Goal: Transaction & Acquisition: Obtain resource

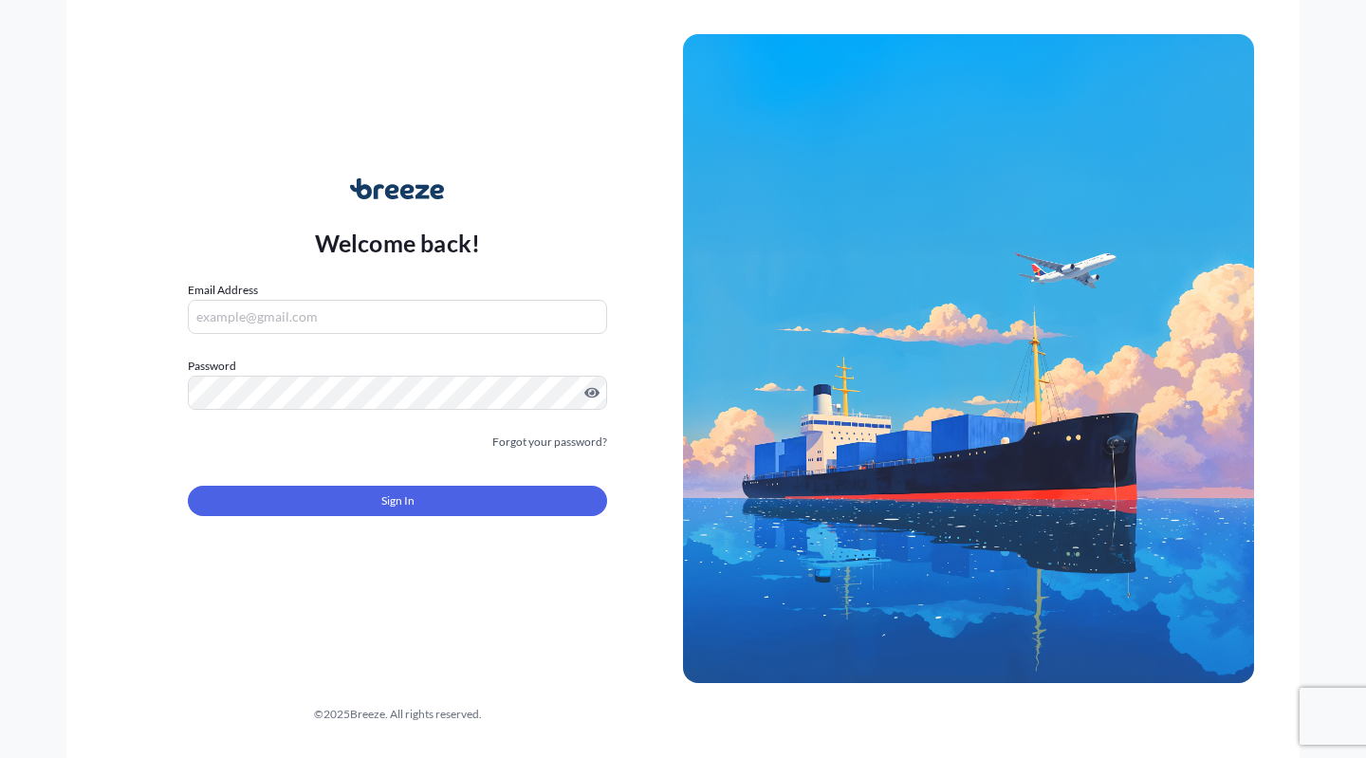
click at [334, 316] on input "Email Address" at bounding box center [397, 317] width 419 height 34
type input "[EMAIL_ADDRESS][DOMAIN_NAME]"
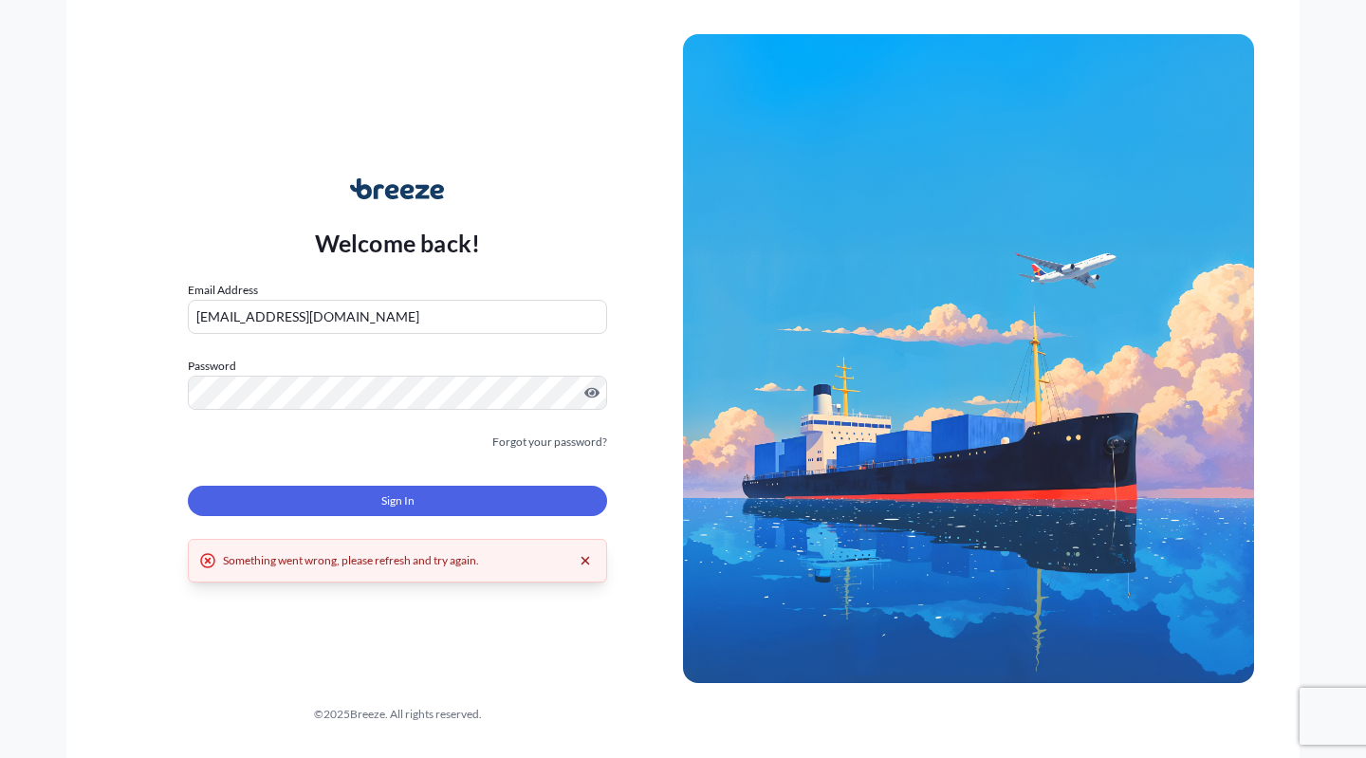
click at [583, 558] on icon "Dismiss error" at bounding box center [586, 561] width 9 height 9
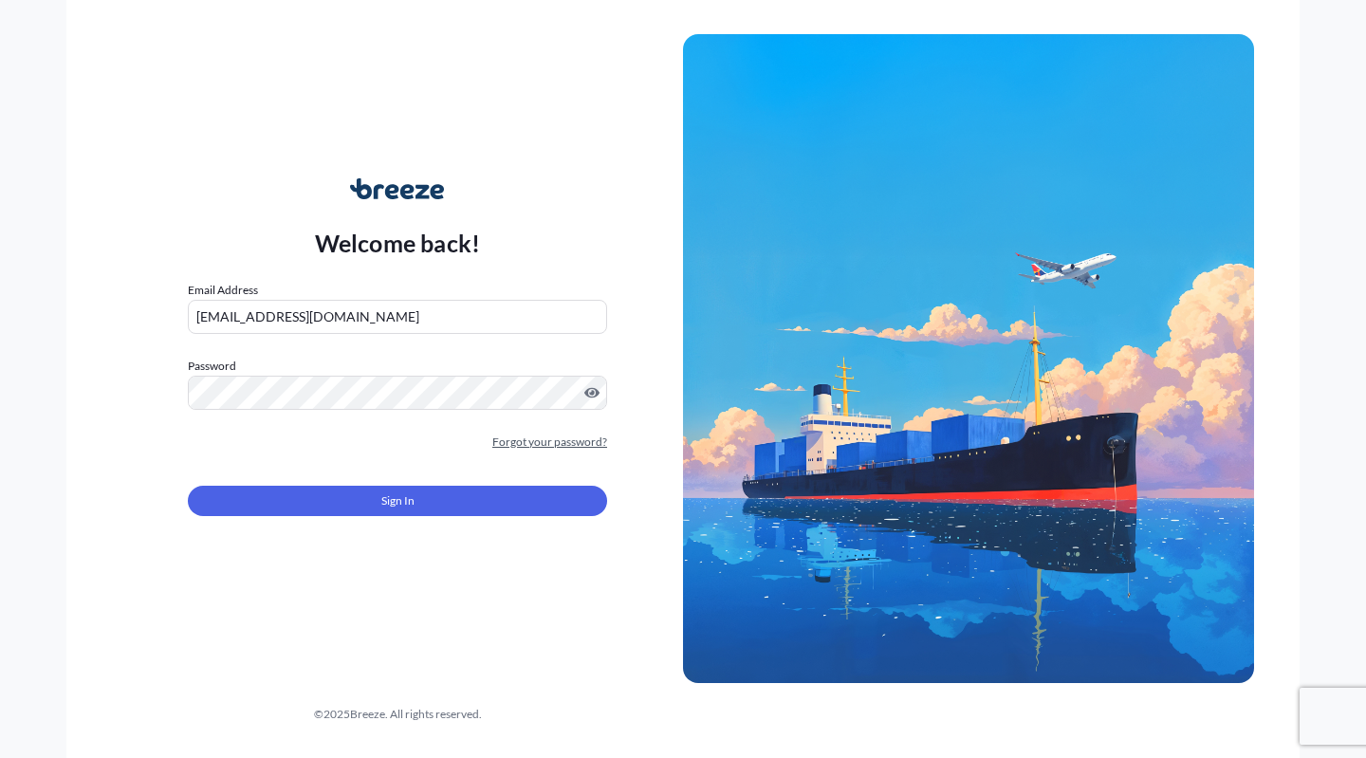
click at [553, 441] on link "Forgot your password?" at bounding box center [549, 442] width 115 height 19
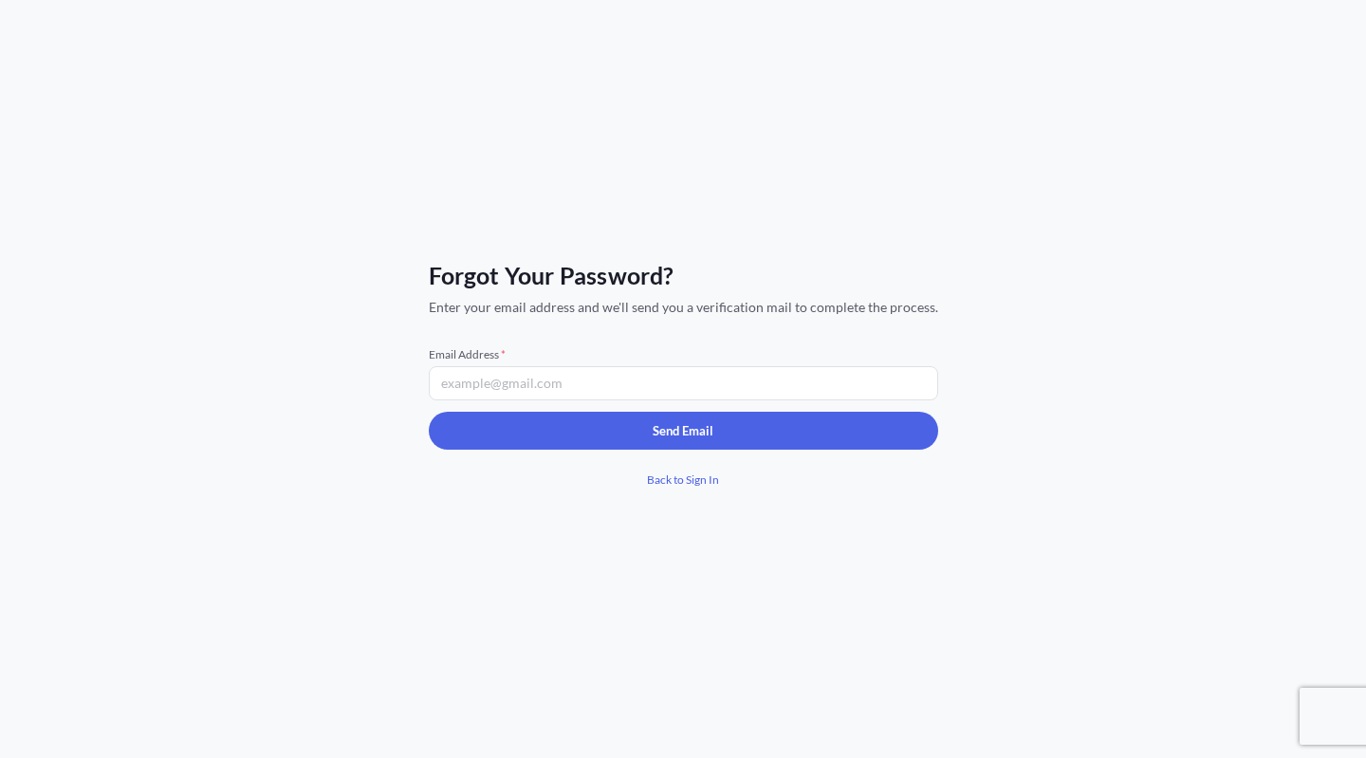
click at [545, 380] on input "Email Address *" at bounding box center [684, 383] width 510 height 34
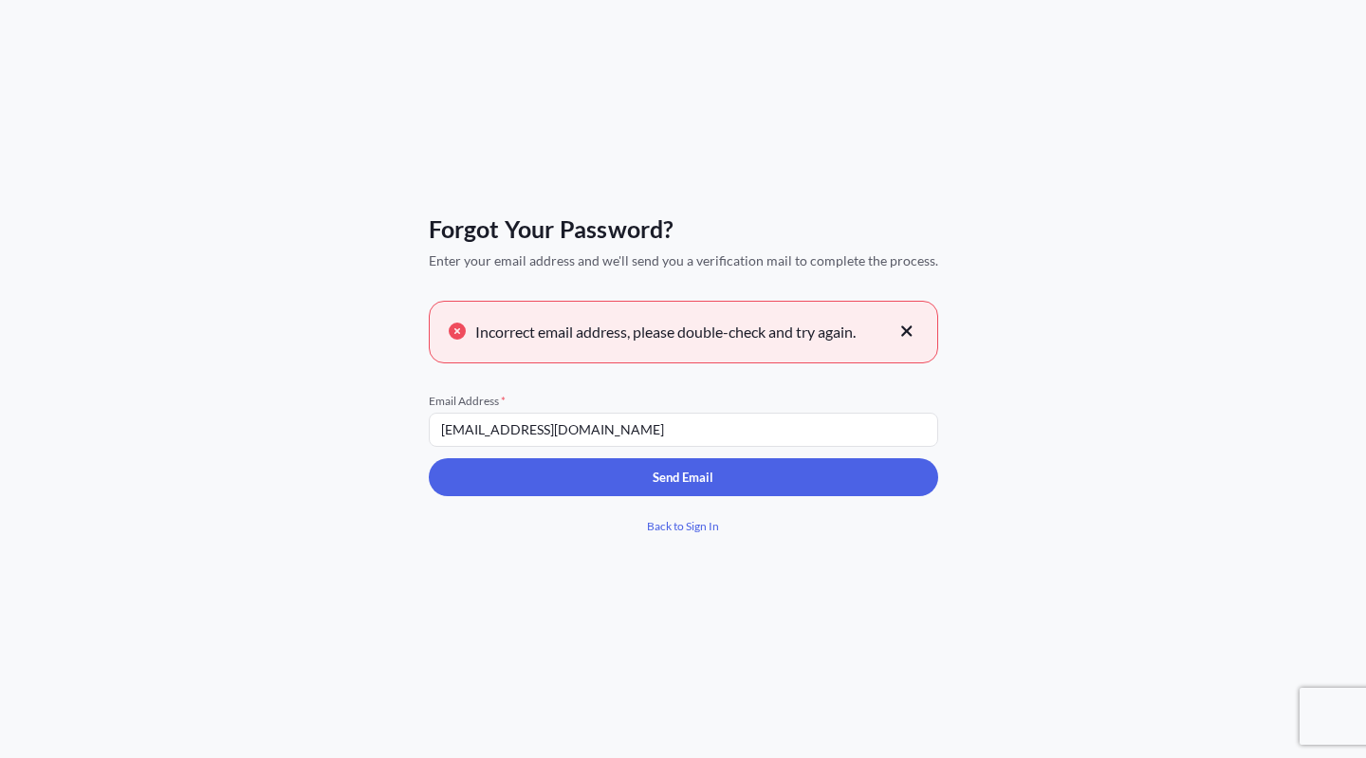
drag, startPoint x: 674, startPoint y: 440, endPoint x: 0, endPoint y: 438, distance: 673.7
click at [0, 438] on div "Forgot Your Password? Enter your email address and we'll send you a verificatio…" at bounding box center [683, 379] width 1366 height 758
click at [506, 430] on input "[EMAIL_ADDRESS][DOMAIN_NAME]" at bounding box center [684, 430] width 510 height 34
drag, startPoint x: 508, startPoint y: 430, endPoint x: 322, endPoint y: 402, distance: 188.0
click at [322, 402] on div "Forgot Your Password? Enter your email address and we'll send you a verificatio…" at bounding box center [683, 379] width 1366 height 758
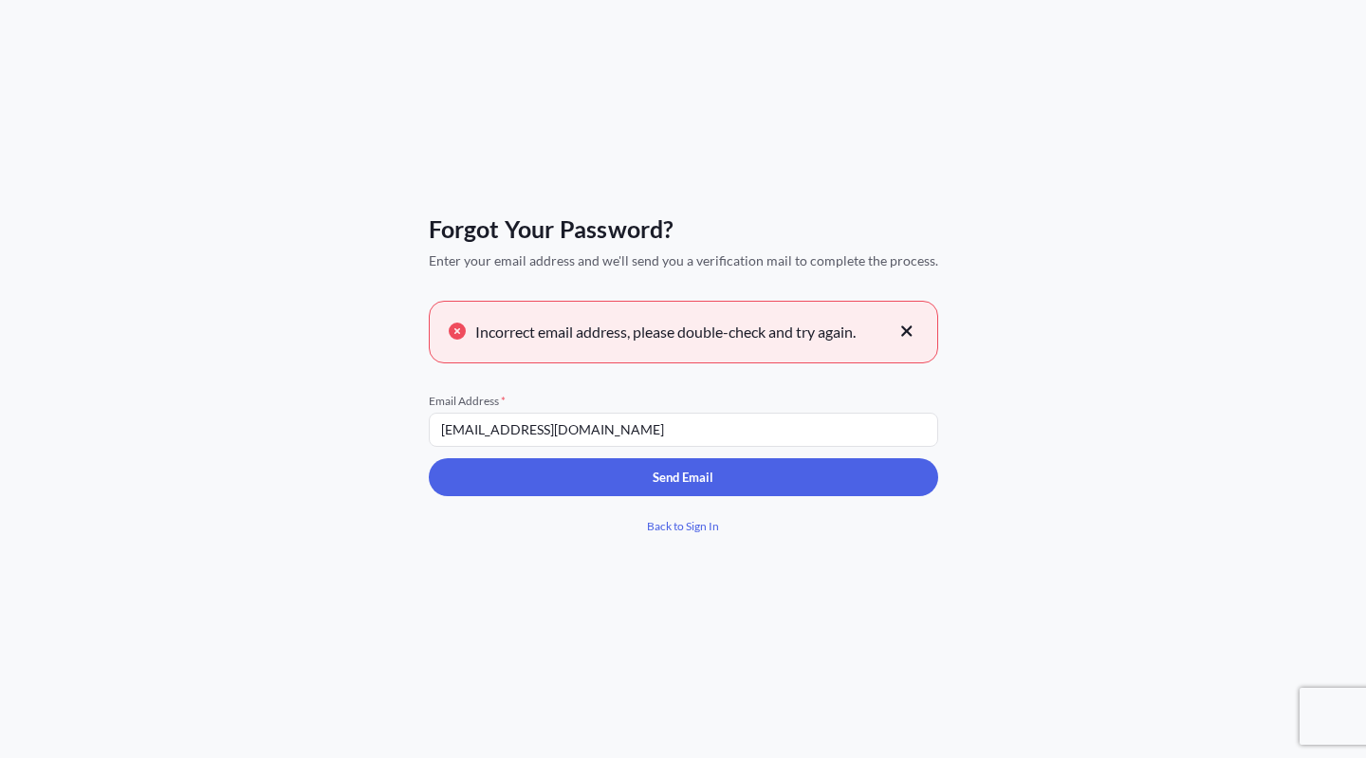
click at [517, 431] on input "[EMAIL_ADDRESS][DOMAIN_NAME]" at bounding box center [684, 430] width 510 height 34
drag, startPoint x: 510, startPoint y: 431, endPoint x: 343, endPoint y: 403, distance: 169.2
click at [343, 403] on div "Forgot Your Password? Enter your email address and we'll send you a verificatio…" at bounding box center [683, 379] width 1366 height 758
type input "[PERSON_NAME][EMAIL_ADDRESS][DOMAIN_NAME]"
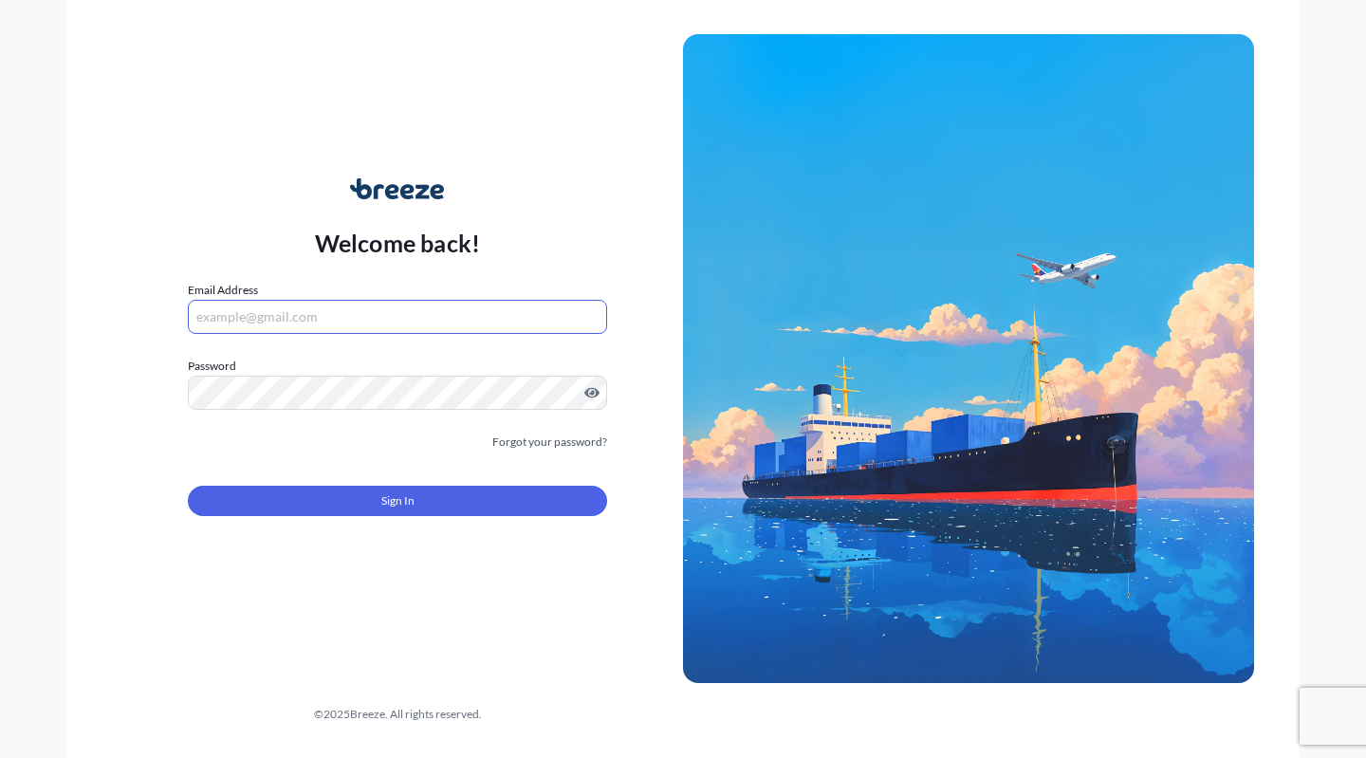
click at [405, 322] on input "Email Address" at bounding box center [397, 317] width 419 height 34
type input "[PERSON_NAME][EMAIL_ADDRESS][DOMAIN_NAME]"
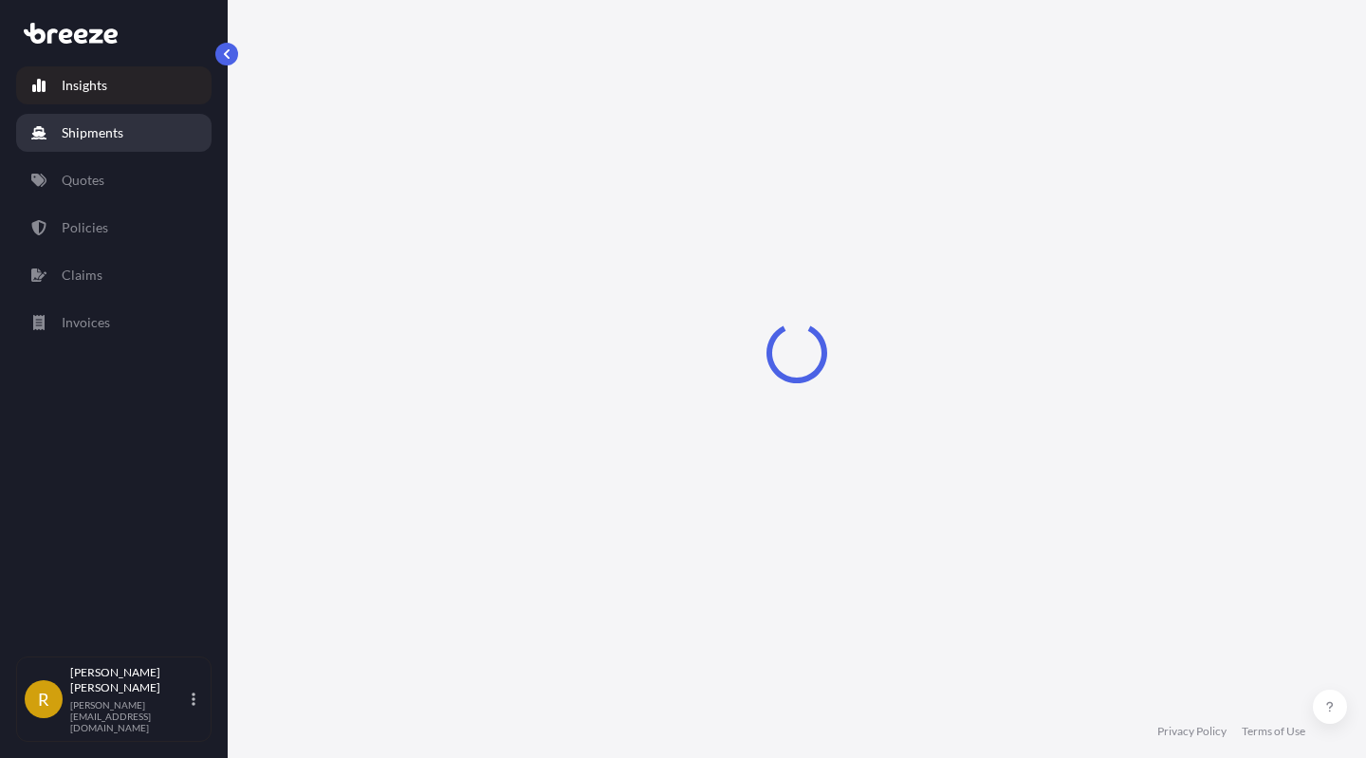
select select "2025"
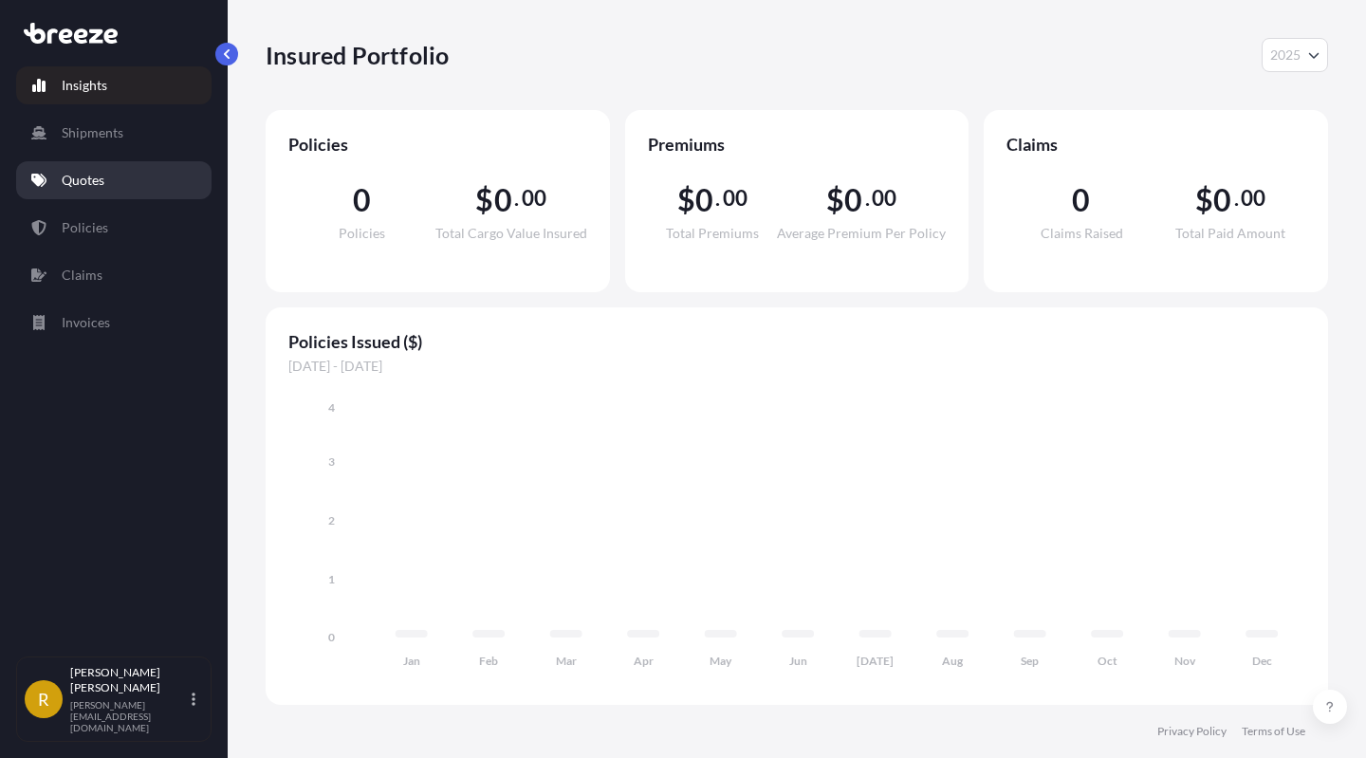
click at [149, 169] on link "Quotes" at bounding box center [113, 180] width 195 height 38
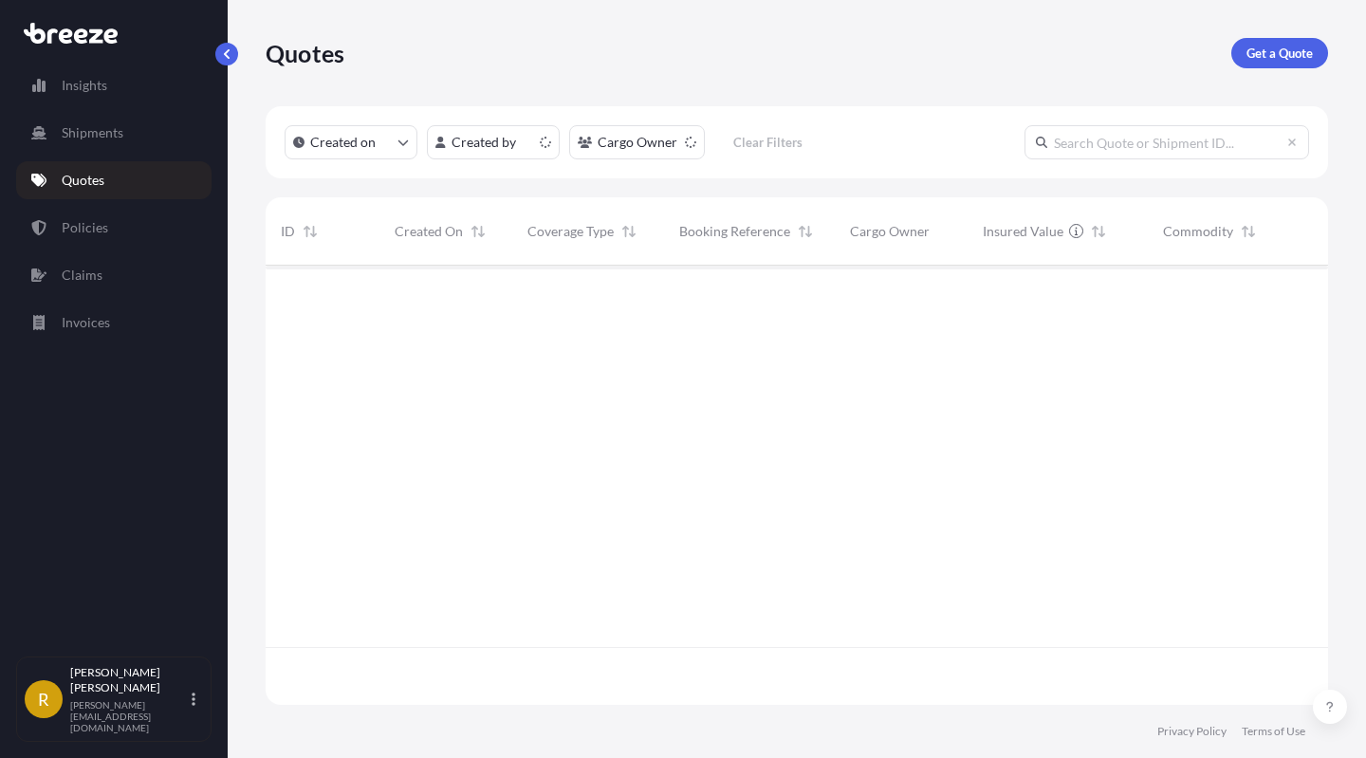
scroll to position [436, 1048]
click at [1267, 47] on p "Get a Quote" at bounding box center [1280, 53] width 66 height 19
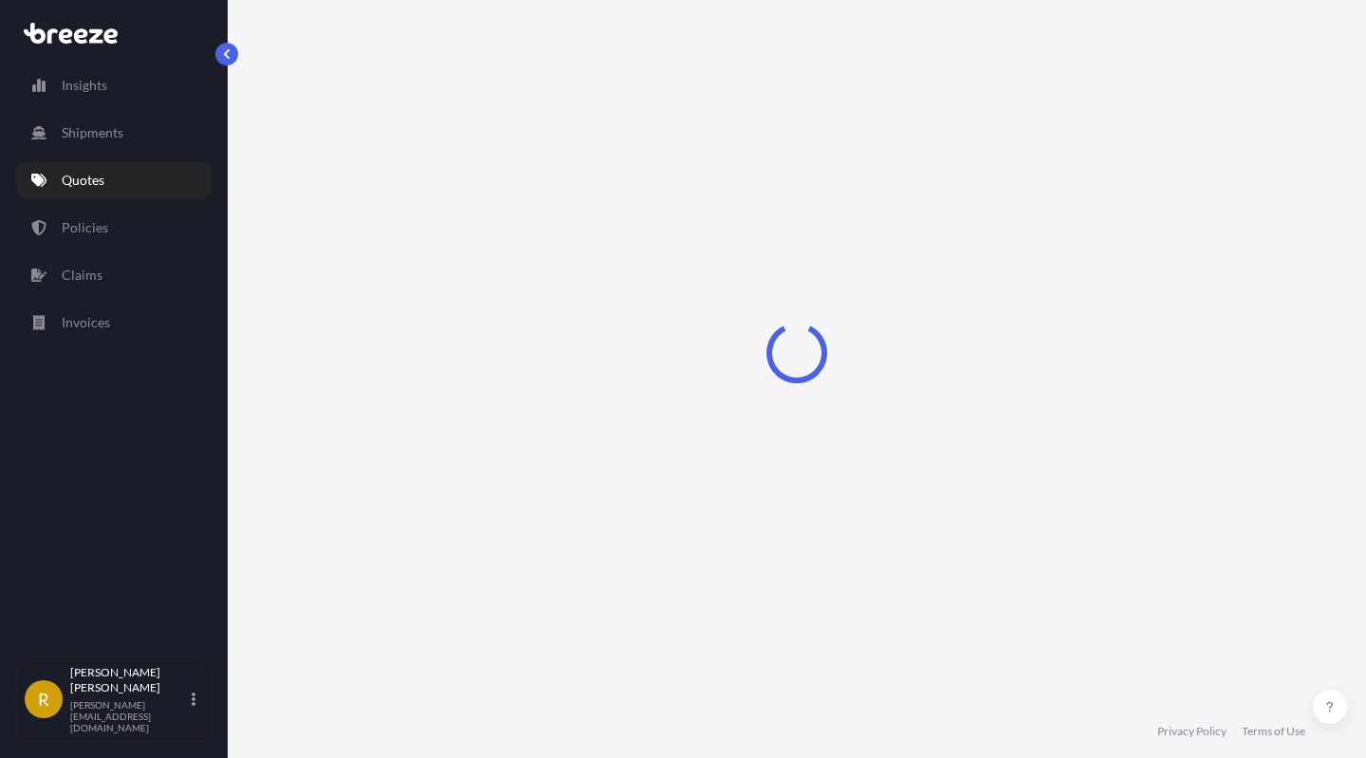
select select "Sea"
select select "1"
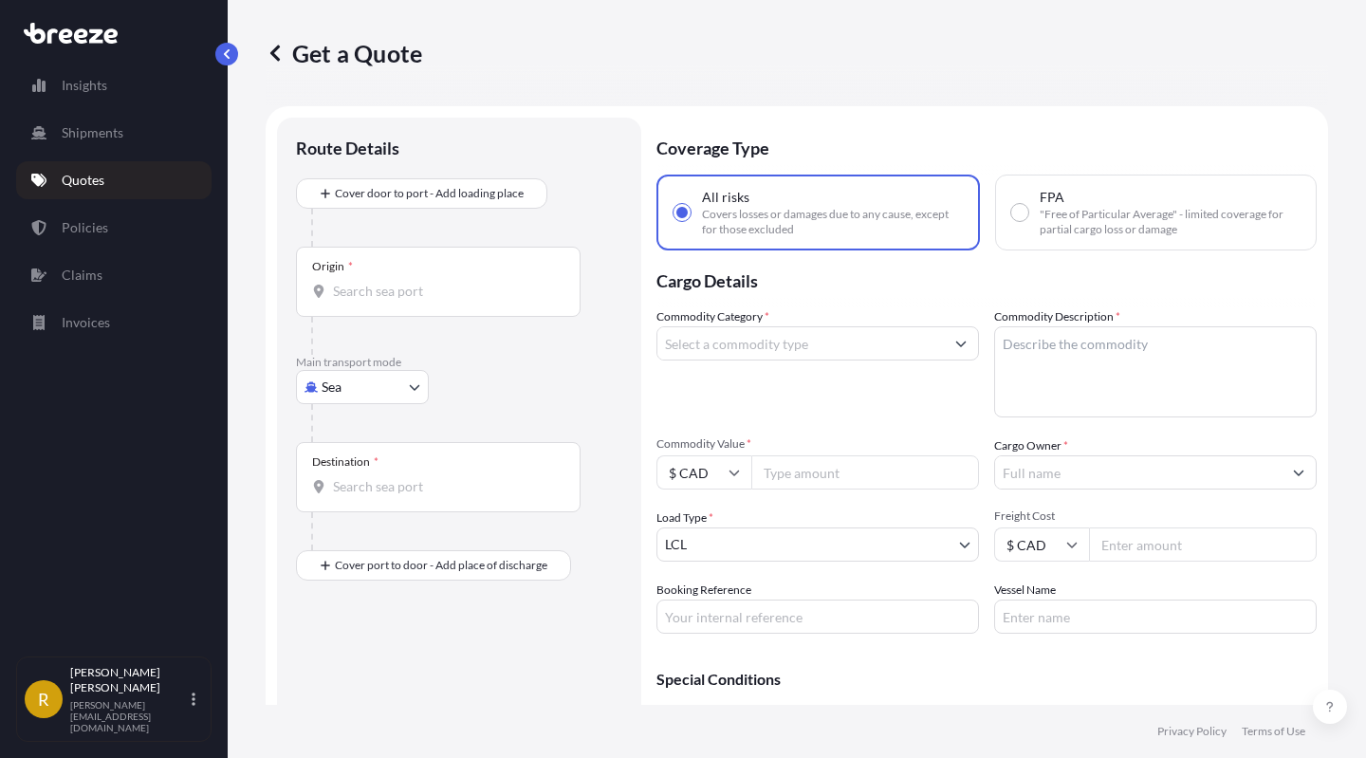
scroll to position [30, 0]
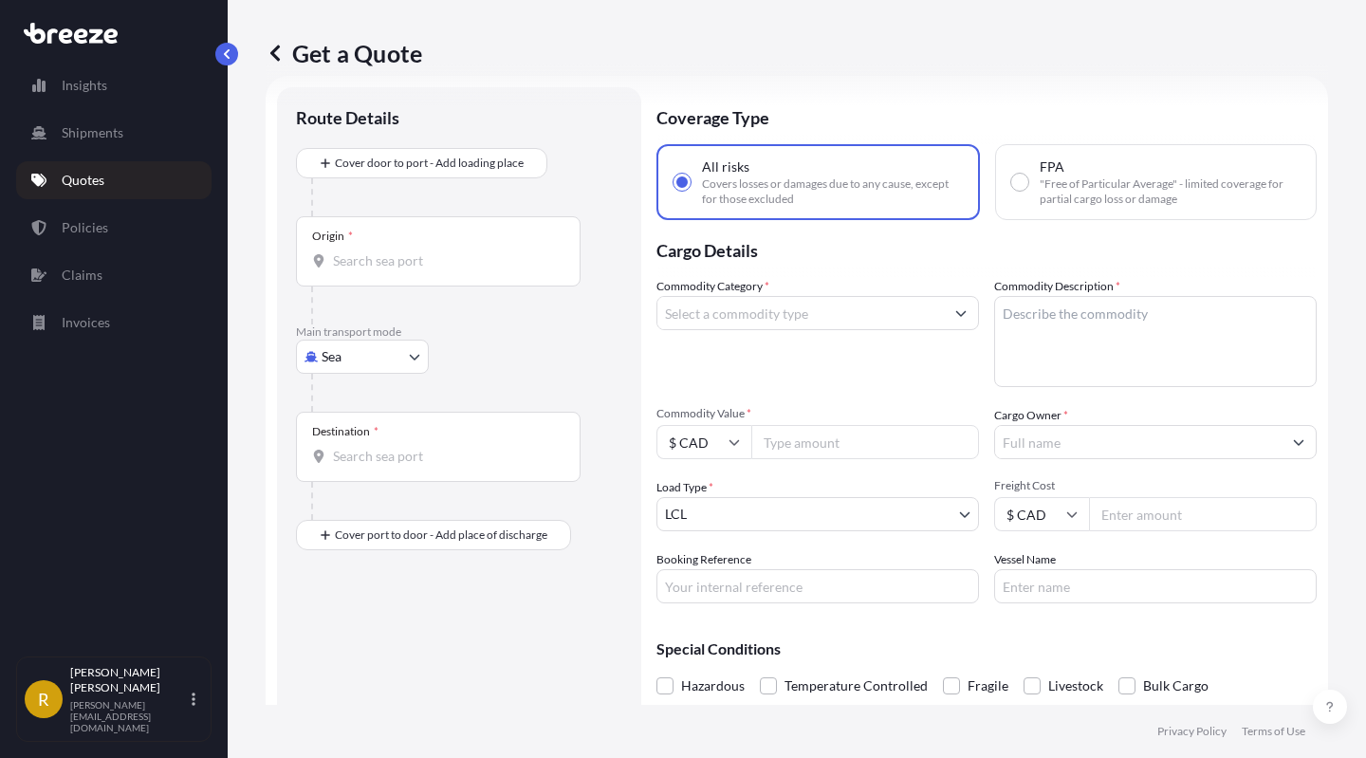
click at [783, 306] on input "Commodity Category *" at bounding box center [801, 313] width 287 height 34
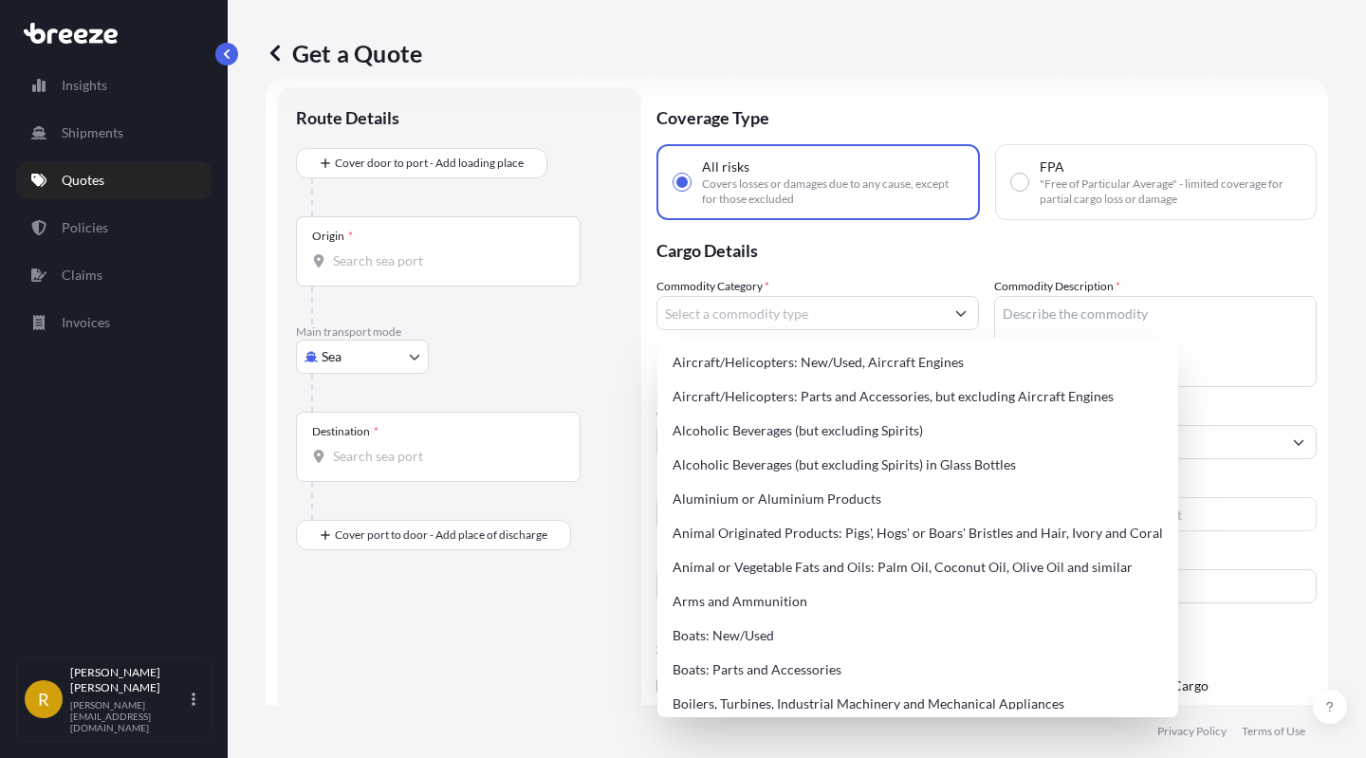
click at [783, 296] on div at bounding box center [818, 313] width 323 height 34
click at [750, 320] on input "Commodity Category *" at bounding box center [801, 313] width 287 height 34
drag, startPoint x: 756, startPoint y: 319, endPoint x: 562, endPoint y: 335, distance: 195.2
click at [562, 335] on form "Route Details Cover door to port - Add loading place Place of loading Road Road…" at bounding box center [797, 427] width 1063 height 702
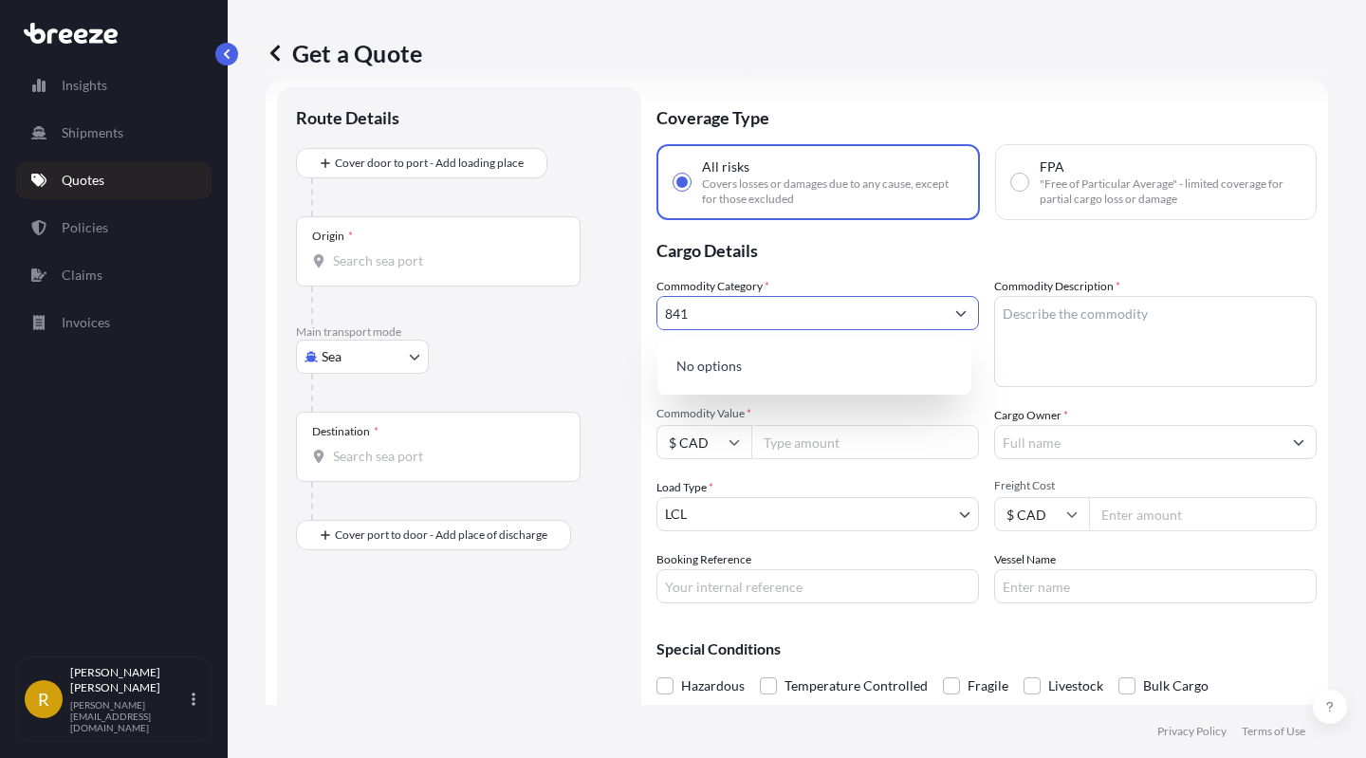
type input "8419"
drag, startPoint x: 762, startPoint y: 319, endPoint x: 601, endPoint y: 318, distance: 161.3
click at [601, 318] on form "Route Details Cover door to port - Add loading place Place of loading Road Road…" at bounding box center [797, 427] width 1063 height 702
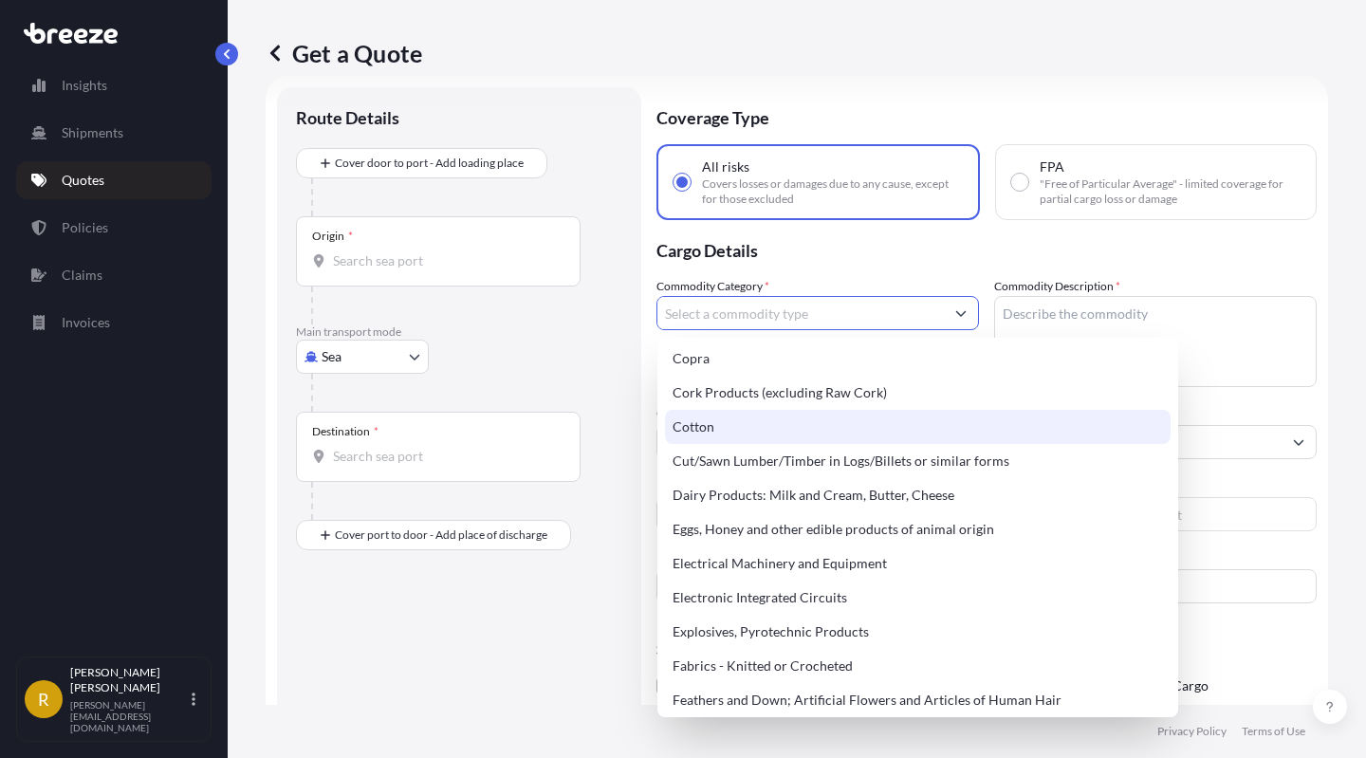
scroll to position [927, 0]
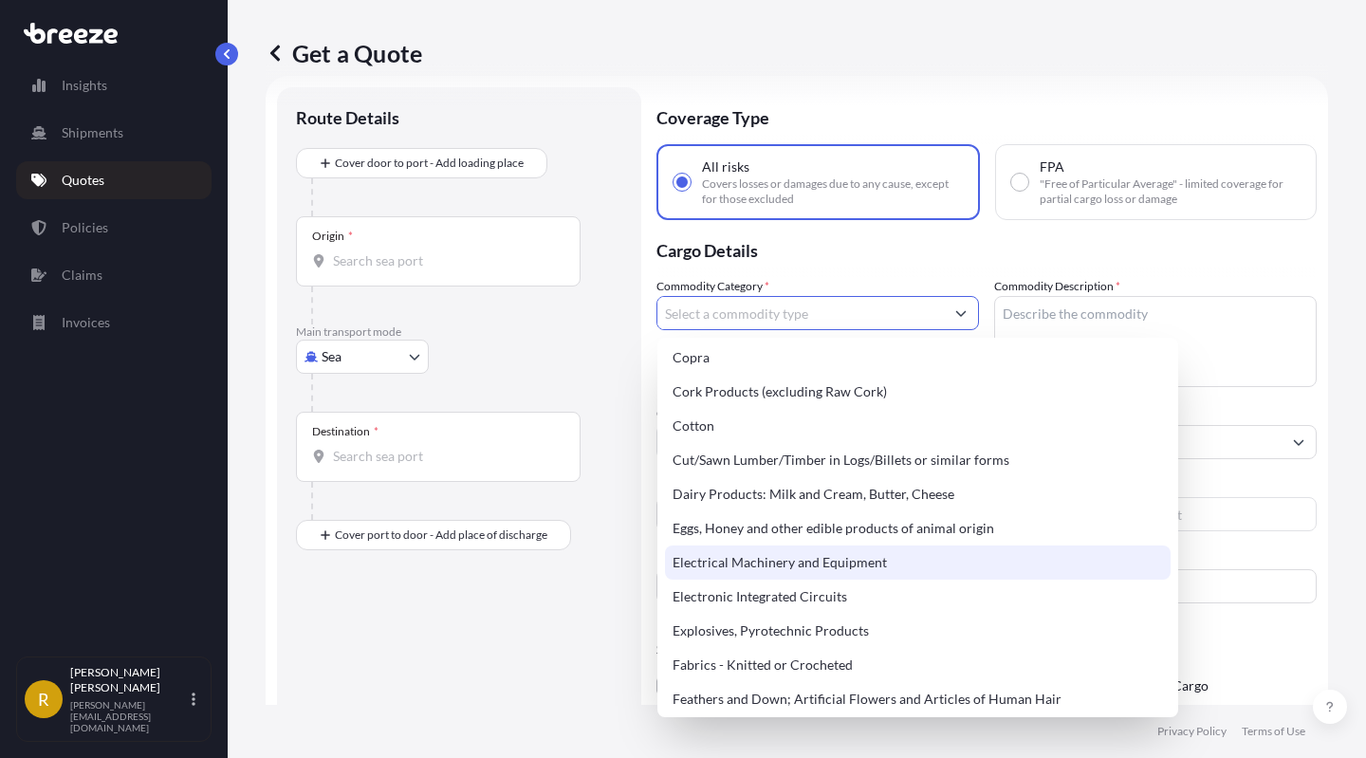
click at [770, 566] on div "Electrical Machinery and Equipment" at bounding box center [918, 563] width 506 height 34
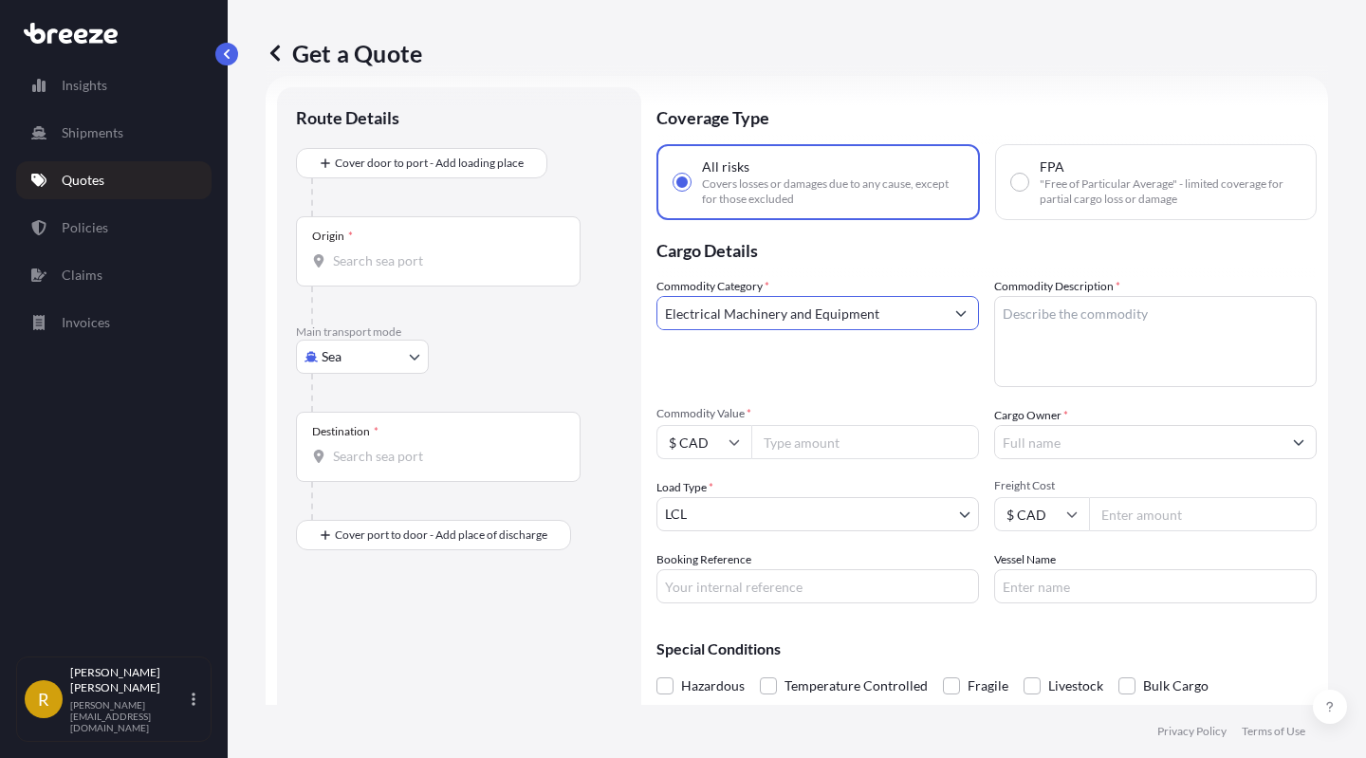
type input "Electrical Machinery and Equipment"
click at [1029, 345] on textarea "Commodity Description *" at bounding box center [1155, 341] width 323 height 91
type textarea "HS 8419.50.3000 Cooler Condensor"
click at [802, 438] on input "Commodity Value *" at bounding box center [865, 442] width 228 height 34
click at [736, 436] on input "$ CAD" at bounding box center [704, 442] width 95 height 34
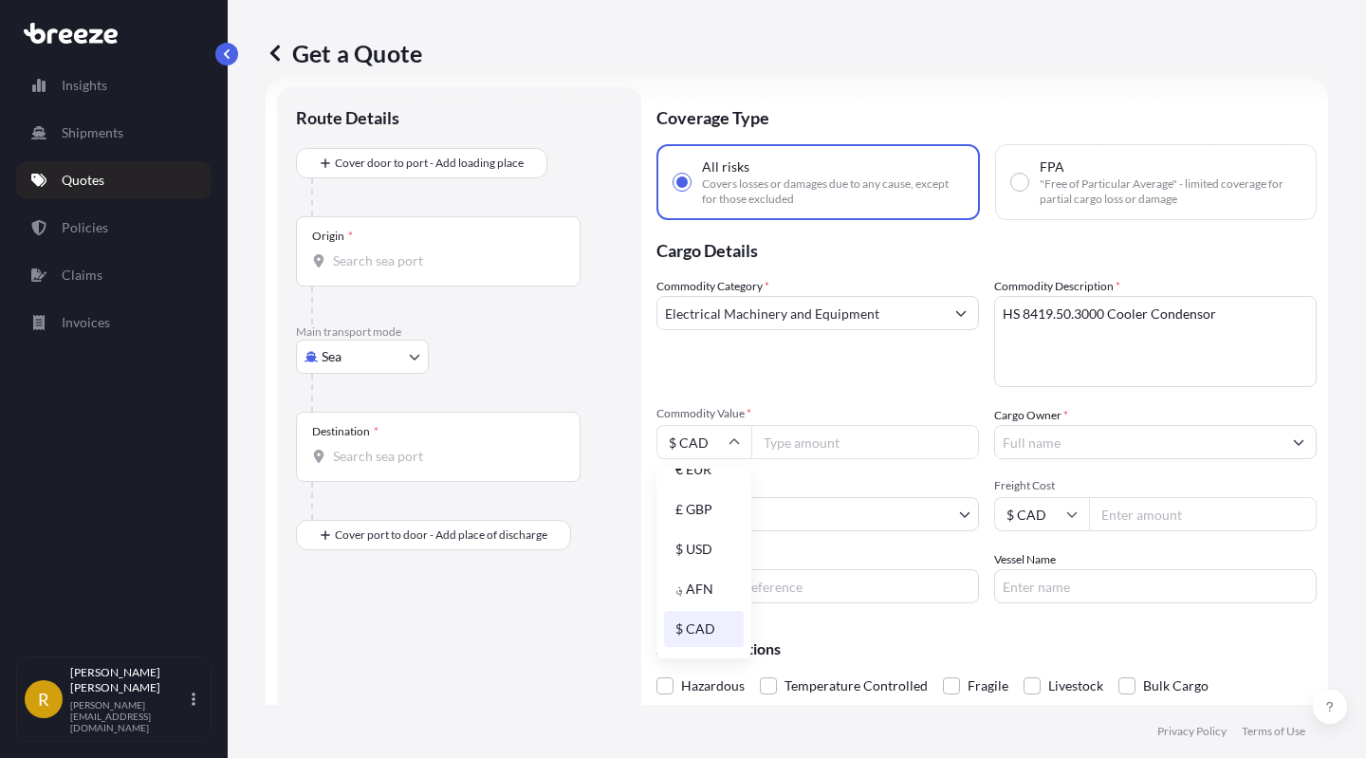
scroll to position [0, 0]
click at [699, 571] on div "$ USD" at bounding box center [704, 574] width 80 height 36
type input "$ USD"
click at [792, 412] on span "Commodity Value *" at bounding box center [818, 413] width 323 height 15
click at [792, 425] on input "Commodity Value *" at bounding box center [865, 442] width 228 height 34
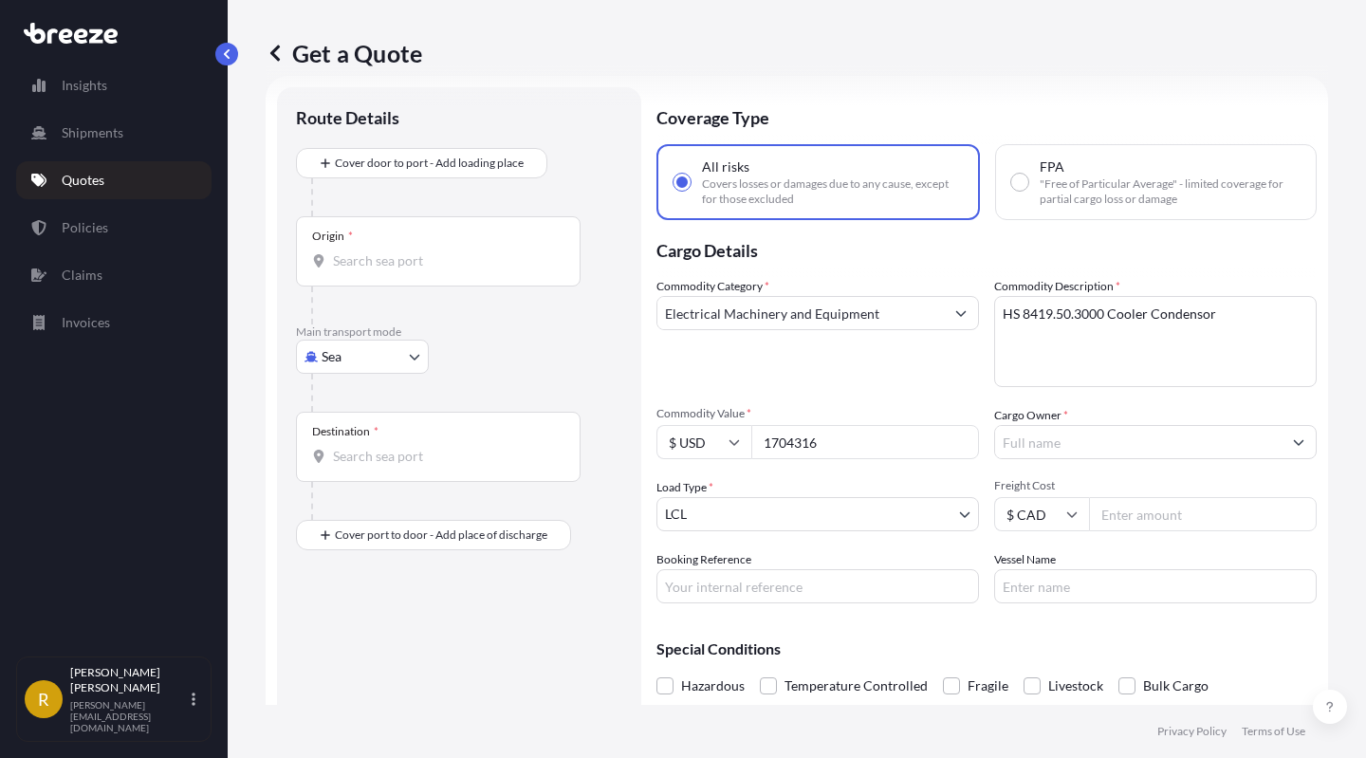
type input "1704316"
click at [1081, 441] on input "Cargo Owner *" at bounding box center [1138, 442] width 287 height 34
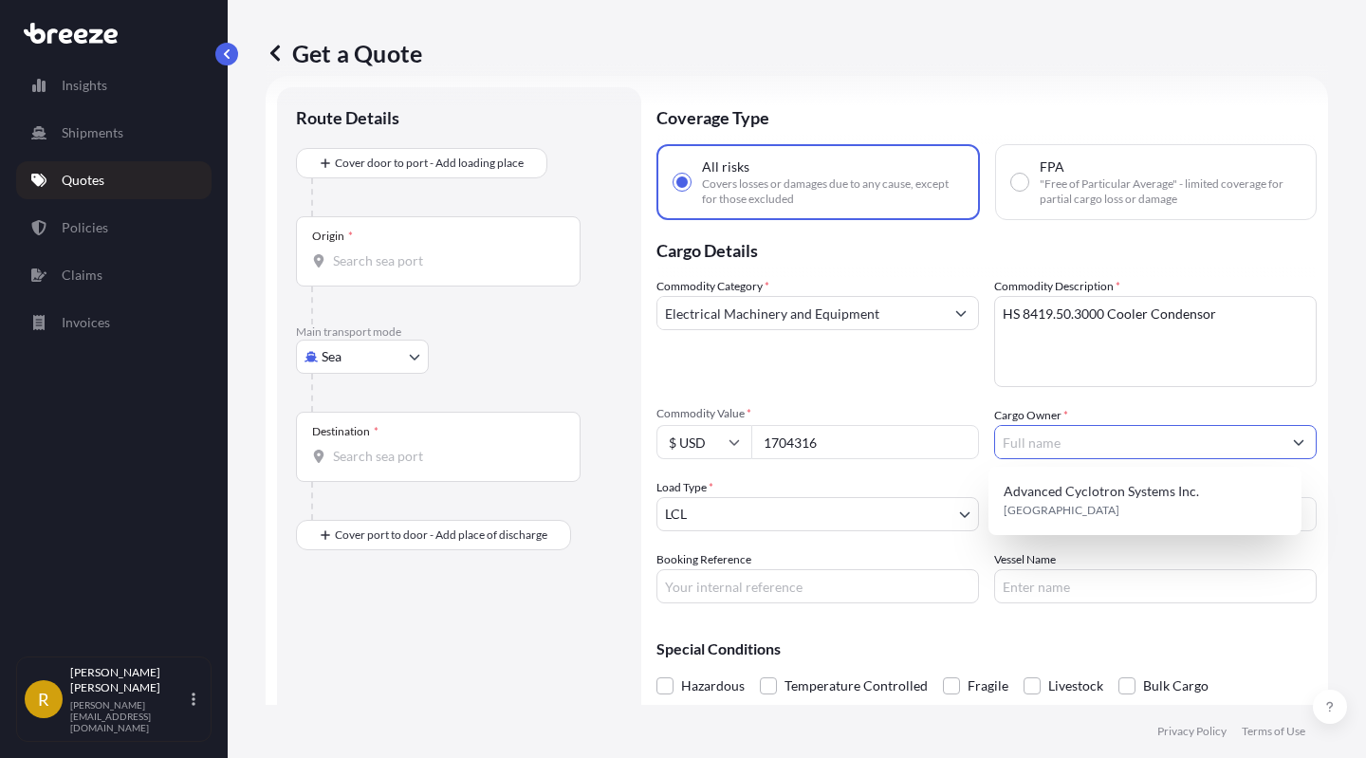
click at [1293, 437] on icon "Show suggestions" at bounding box center [1298, 441] width 11 height 11
click at [1282, 444] on button "Show suggestions" at bounding box center [1299, 442] width 34 height 34
click at [1176, 428] on input "Cargo Owner *" at bounding box center [1138, 442] width 287 height 34
click at [1066, 435] on input "Cargo Owner *" at bounding box center [1138, 442] width 287 height 34
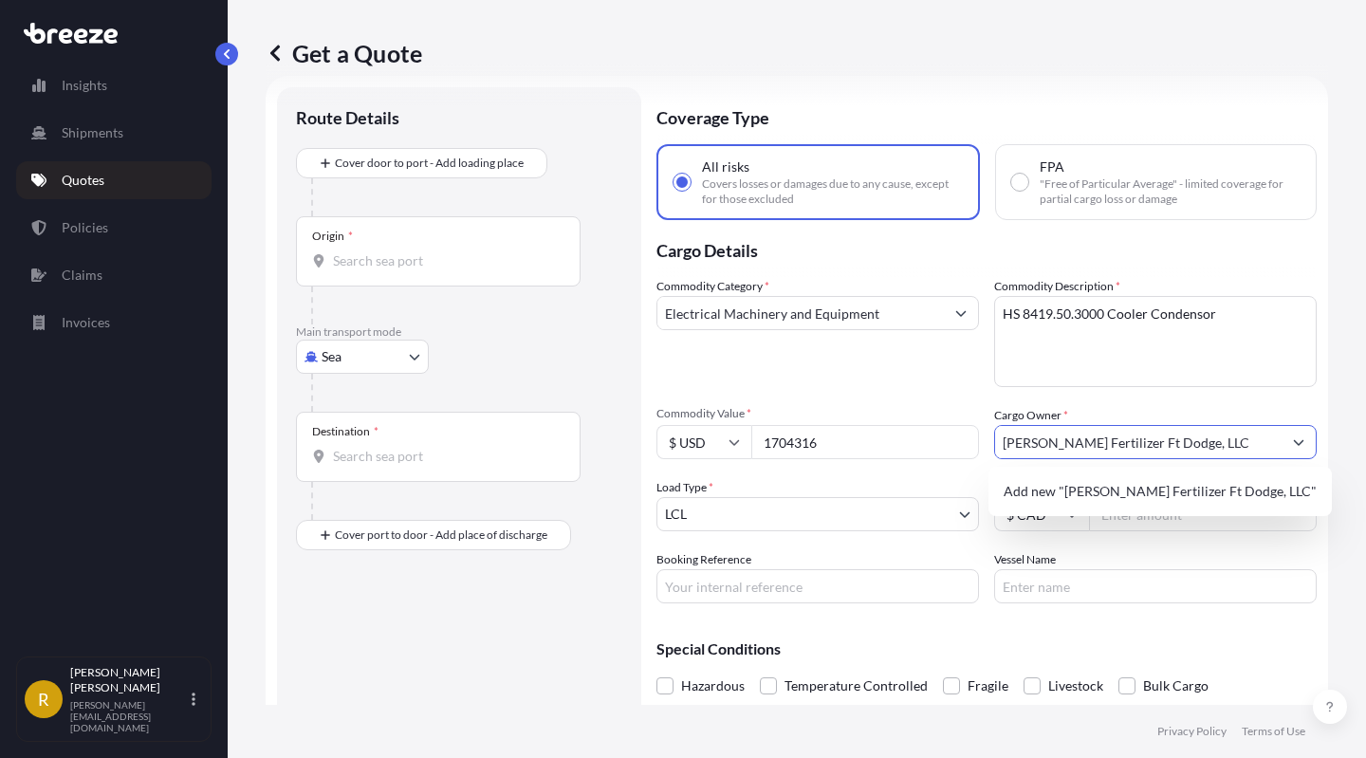
type input "[PERSON_NAME] Fertilizer Ft Dodge, LLC"
click at [1045, 494] on span "Add new "[PERSON_NAME] Fertilizer Ft Dodge, LLC"" at bounding box center [1160, 491] width 313 height 19
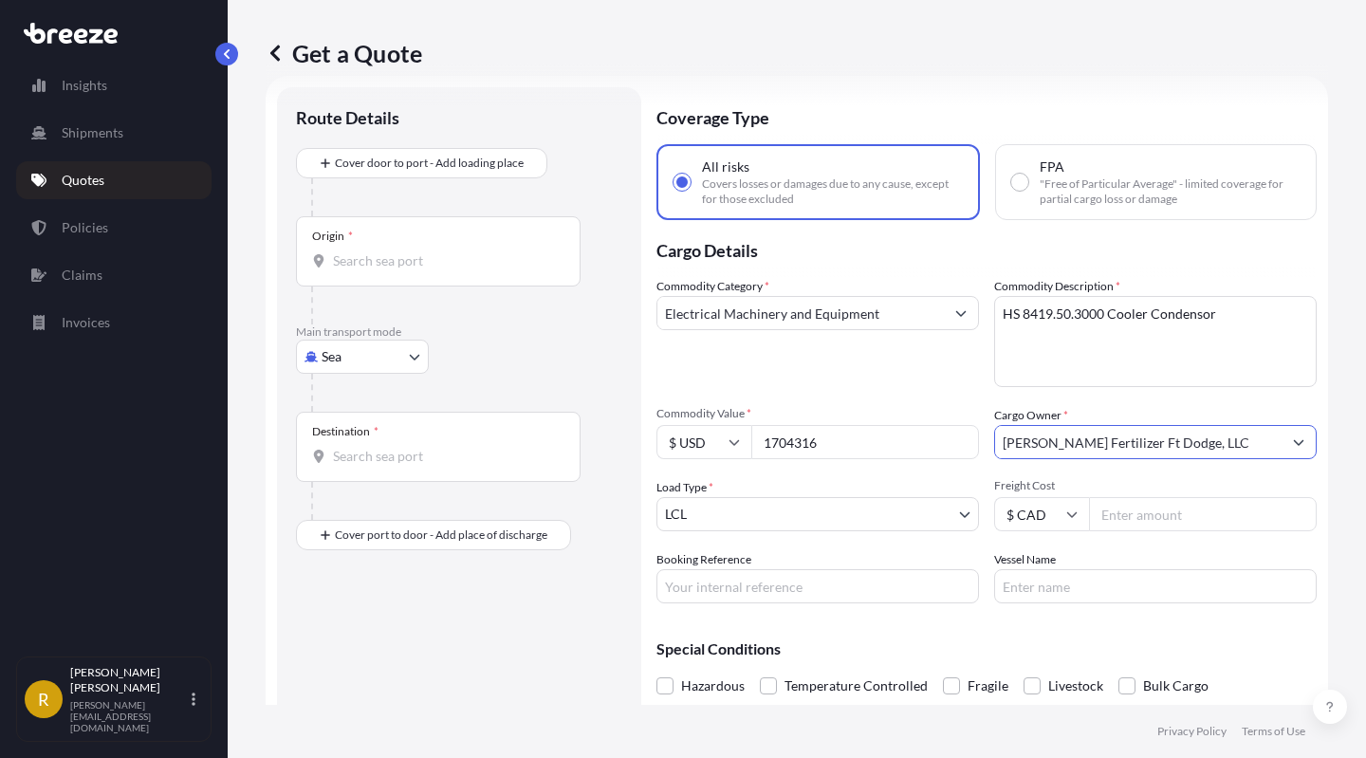
click at [862, 388] on div "Commodity Category * Electrical Machinery and Equipment Commodity Description *…" at bounding box center [987, 440] width 660 height 326
click at [780, 515] on body "Insights Shipments Quotes Policies Claims Invoices R [PERSON_NAME] [PERSON_NAME…" at bounding box center [683, 450] width 1366 height 900
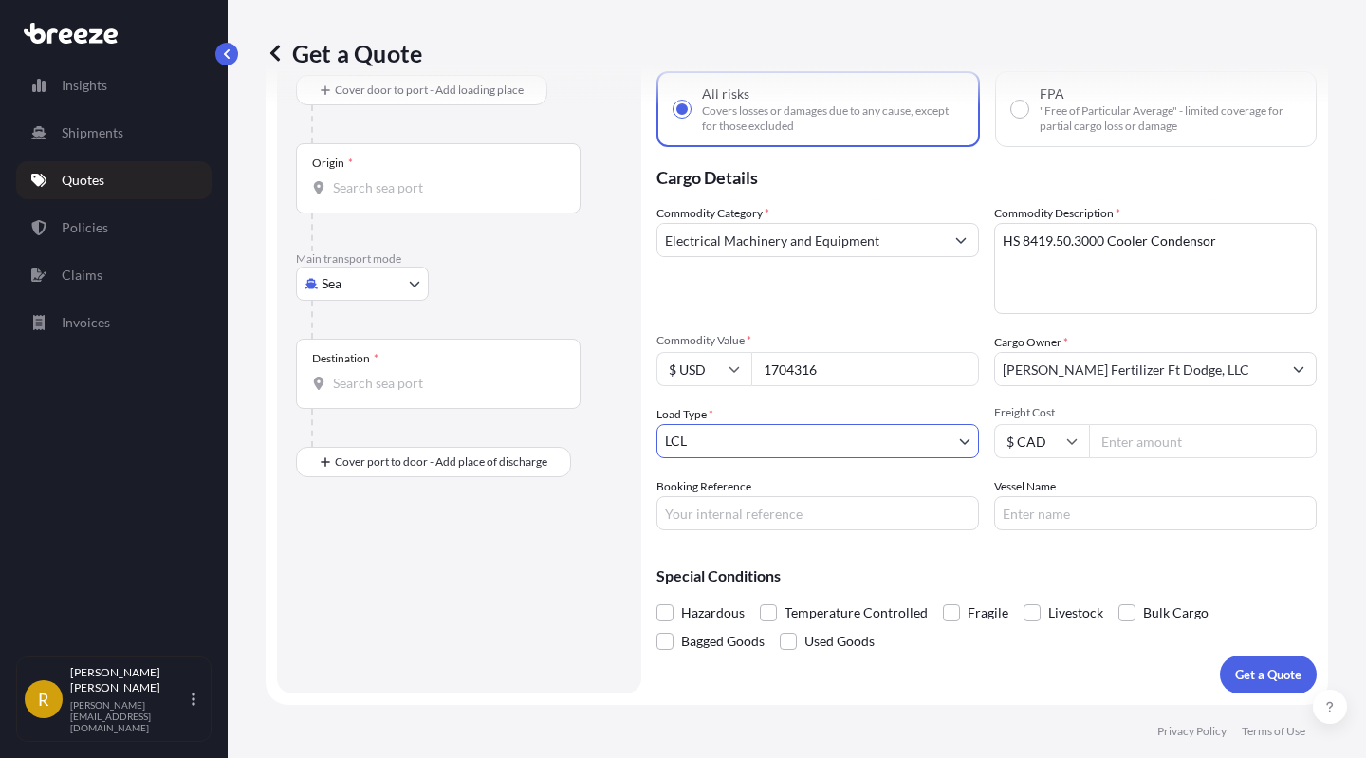
click at [1048, 438] on input "$ CAD" at bounding box center [1041, 441] width 95 height 34
click at [1025, 566] on div "$ USD" at bounding box center [1035, 562] width 80 height 36
type input "$ USD"
click at [1158, 421] on div "Freight Cost $ USD" at bounding box center [1155, 431] width 323 height 53
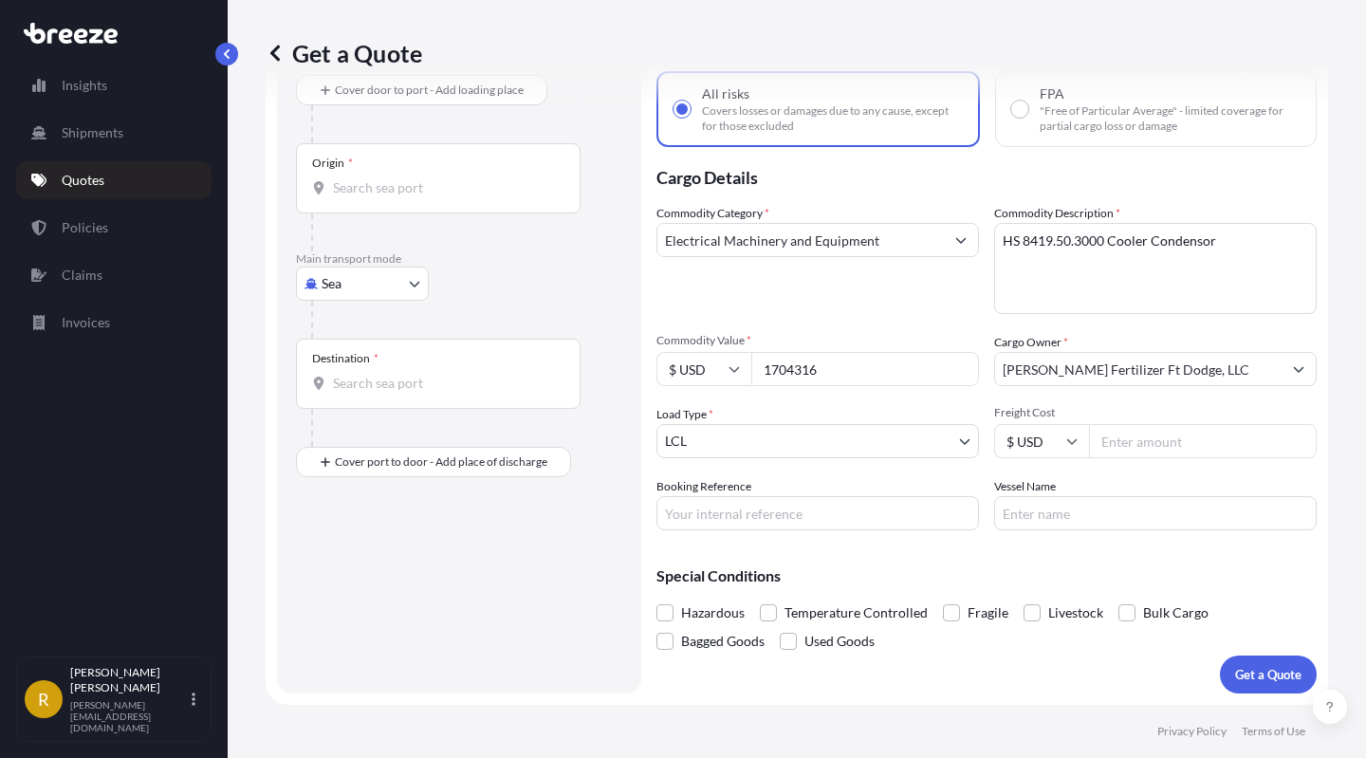
click at [1142, 437] on input "Freight Cost" at bounding box center [1203, 441] width 228 height 34
type input "3875"
click at [810, 496] on input "Booking Reference" at bounding box center [818, 513] width 323 height 34
type input "35621"
click at [900, 573] on p "Special Conditions" at bounding box center [987, 575] width 660 height 15
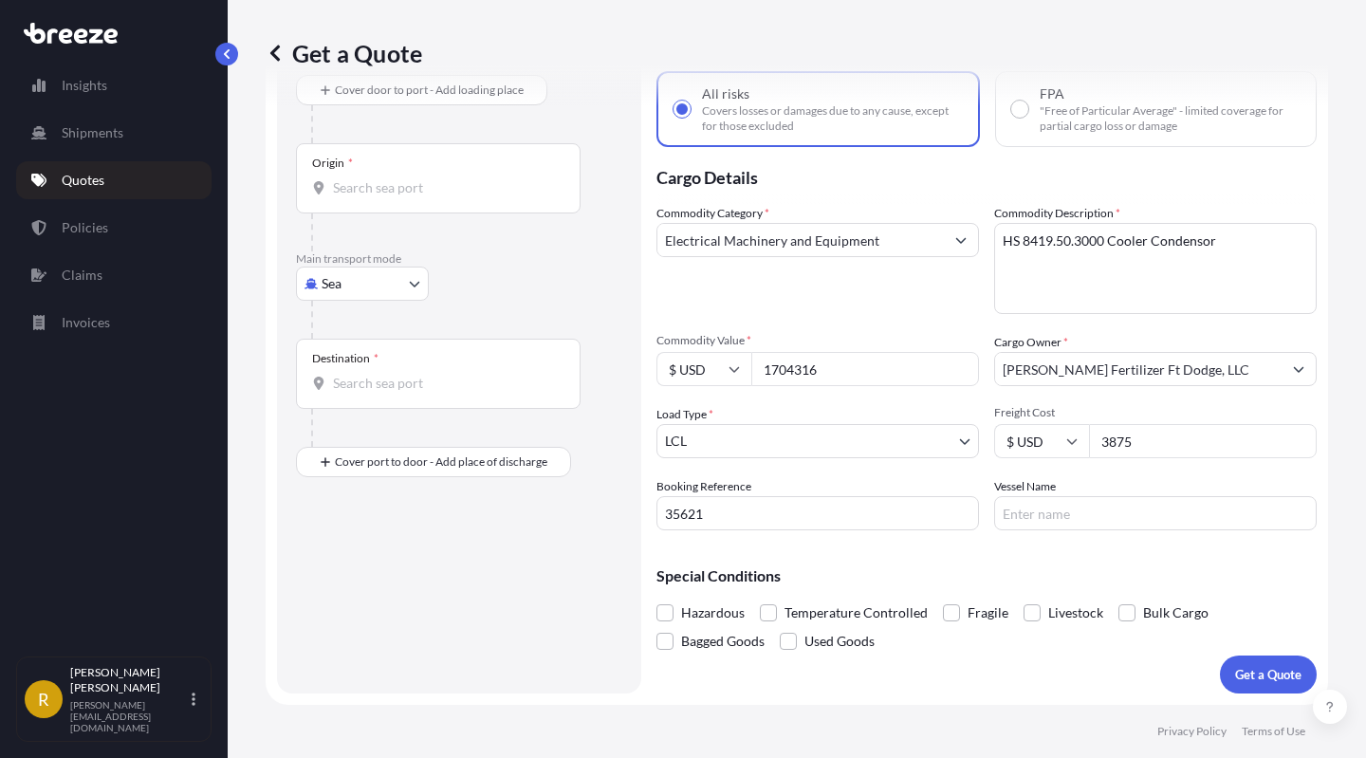
scroll to position [0, 0]
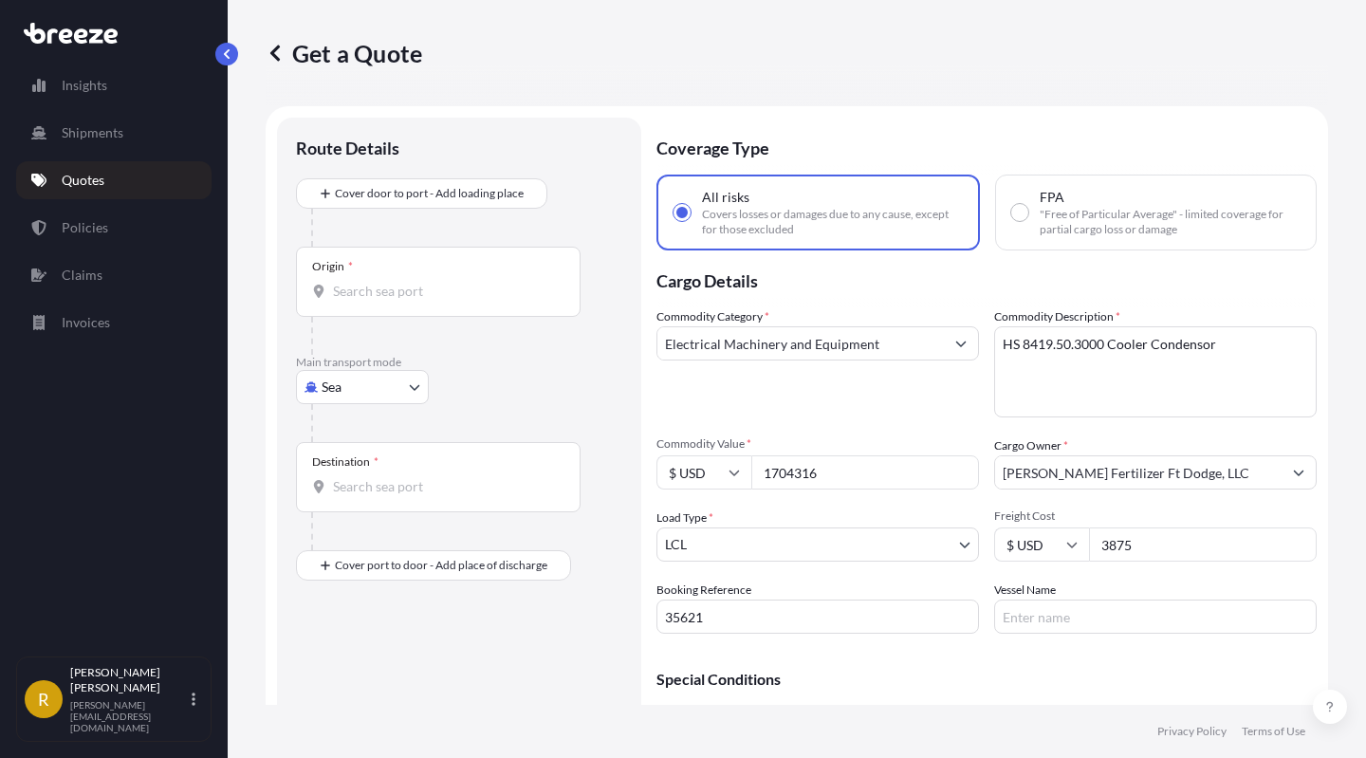
click at [381, 277] on div "Origin *" at bounding box center [438, 282] width 285 height 70
click at [381, 282] on input "Origin *" at bounding box center [445, 291] width 224 height 19
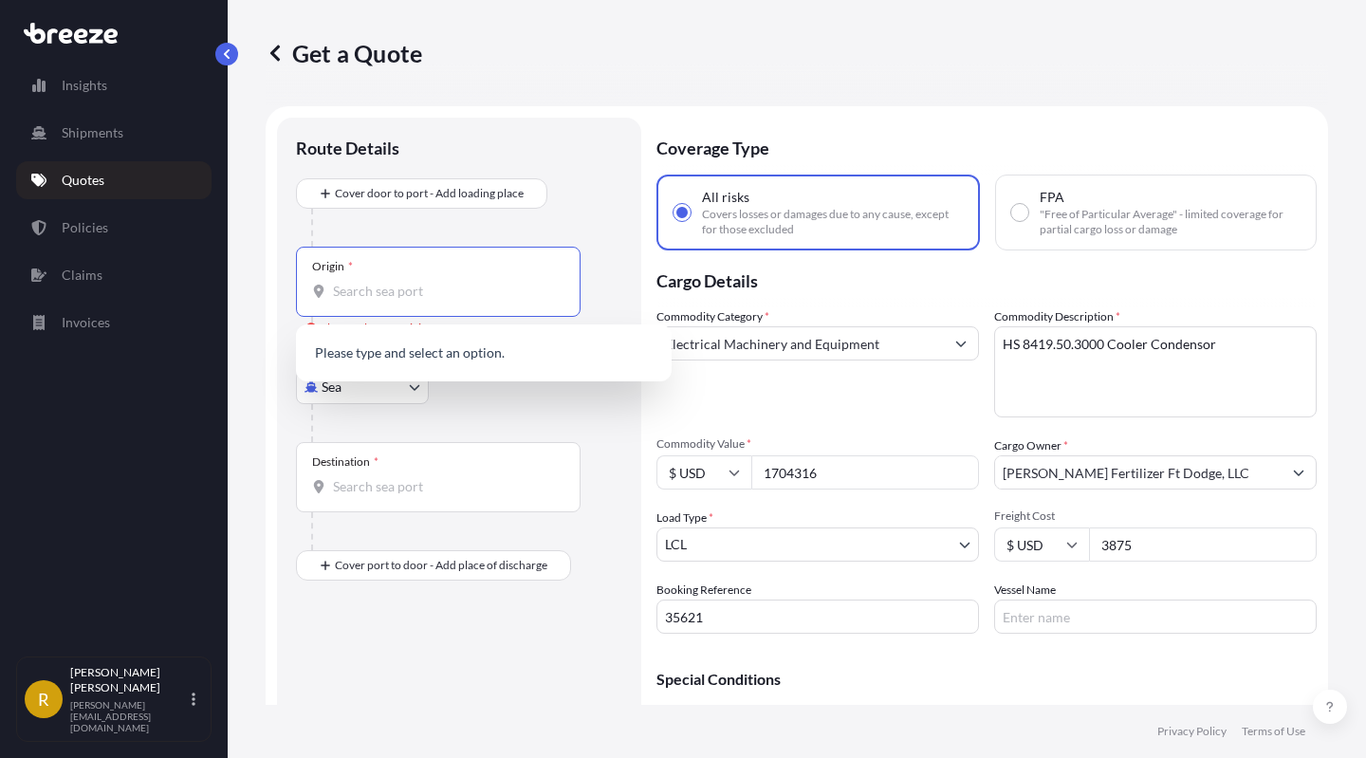
paste input "[GEOGRAPHIC_DATA]"
type input "[GEOGRAPHIC_DATA], [GEOGRAPHIC_DATA]"
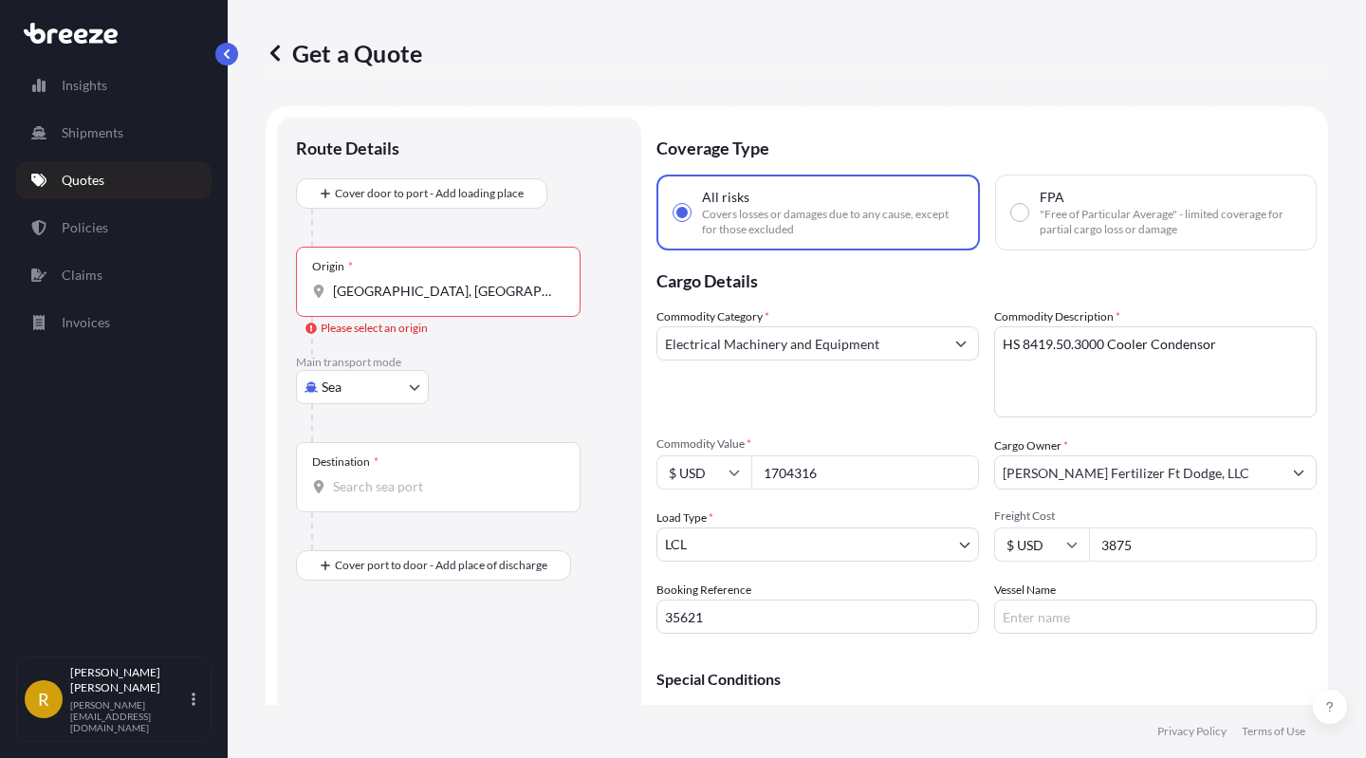
click at [502, 219] on div at bounding box center [466, 228] width 311 height 38
click at [386, 382] on body "0 options available. Insights Shipments Quotes Policies Claims Invoices R [PERS…" at bounding box center [683, 450] width 1366 height 900
click at [348, 499] on span "Road" at bounding box center [347, 504] width 30 height 19
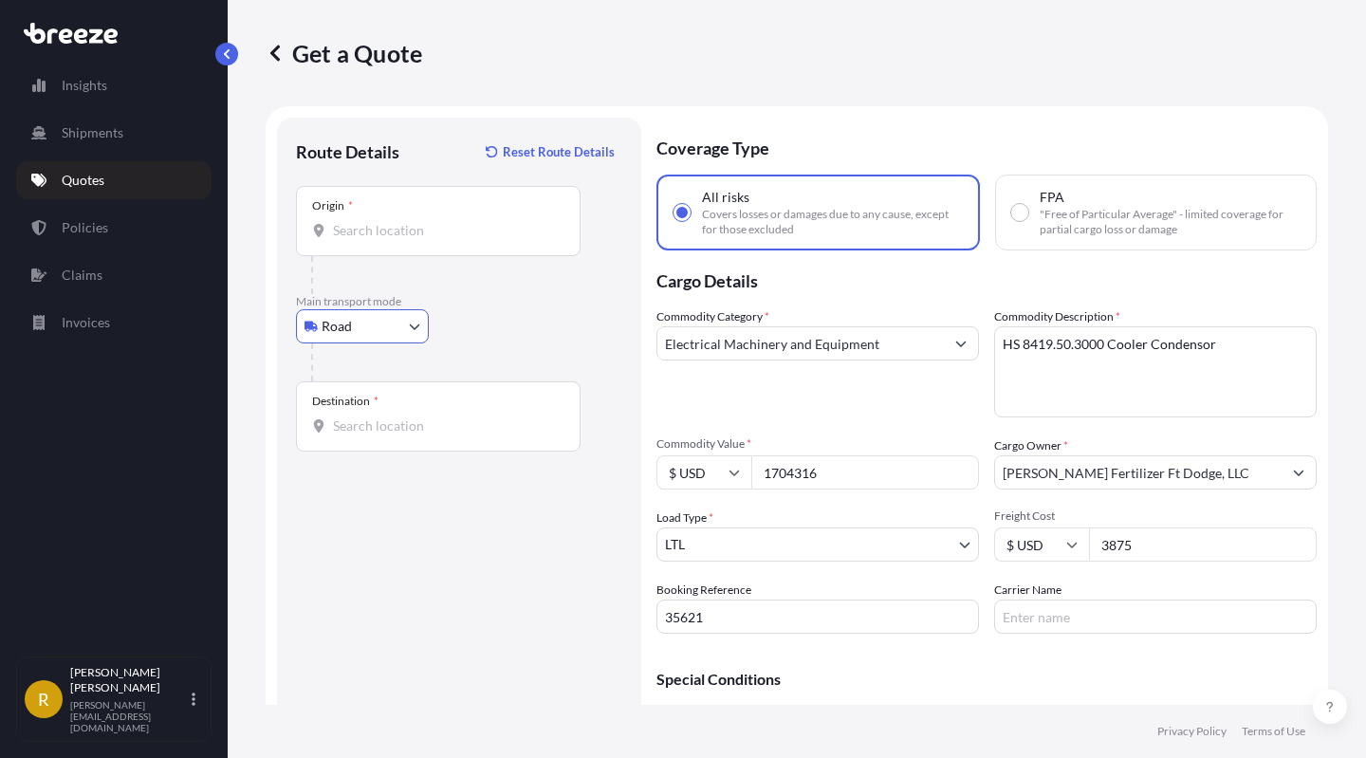
click at [426, 234] on input "Origin *" at bounding box center [445, 230] width 224 height 19
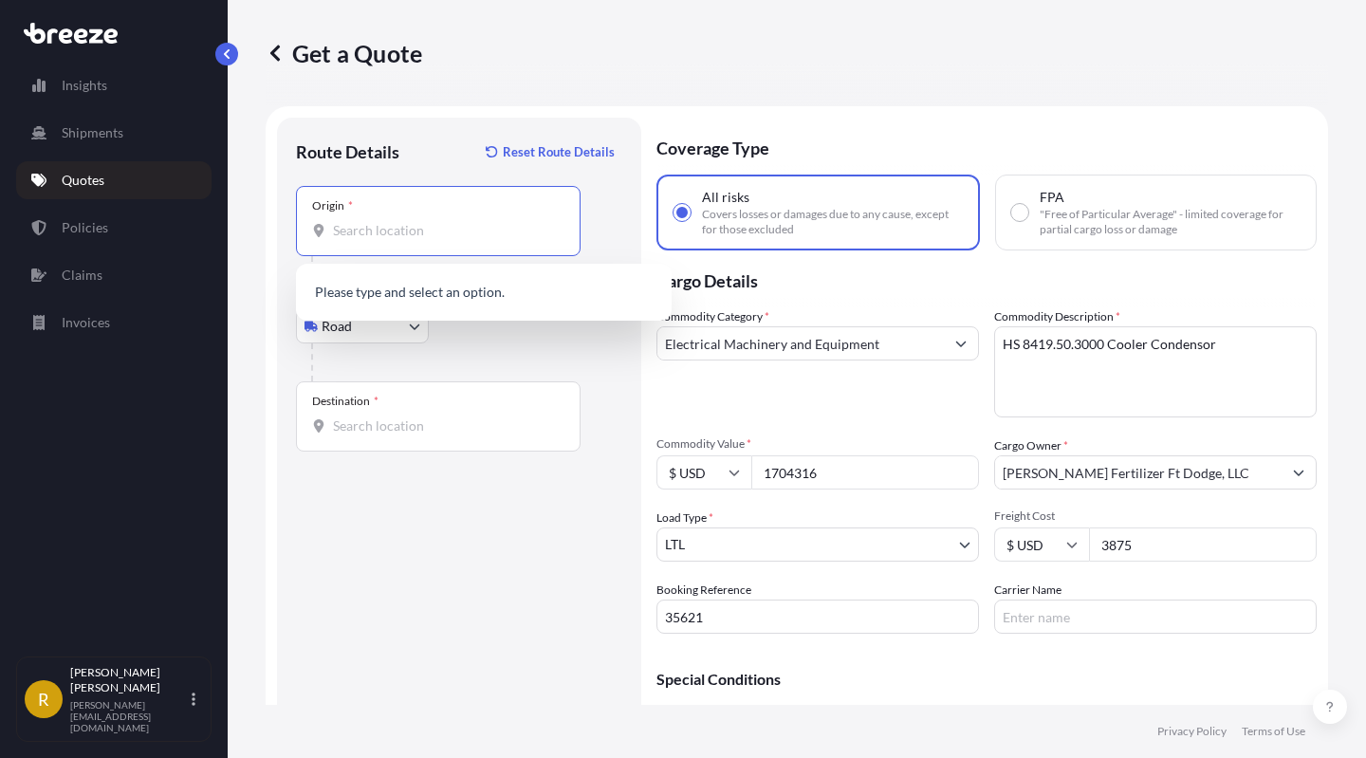
paste input "[GEOGRAPHIC_DATA]"
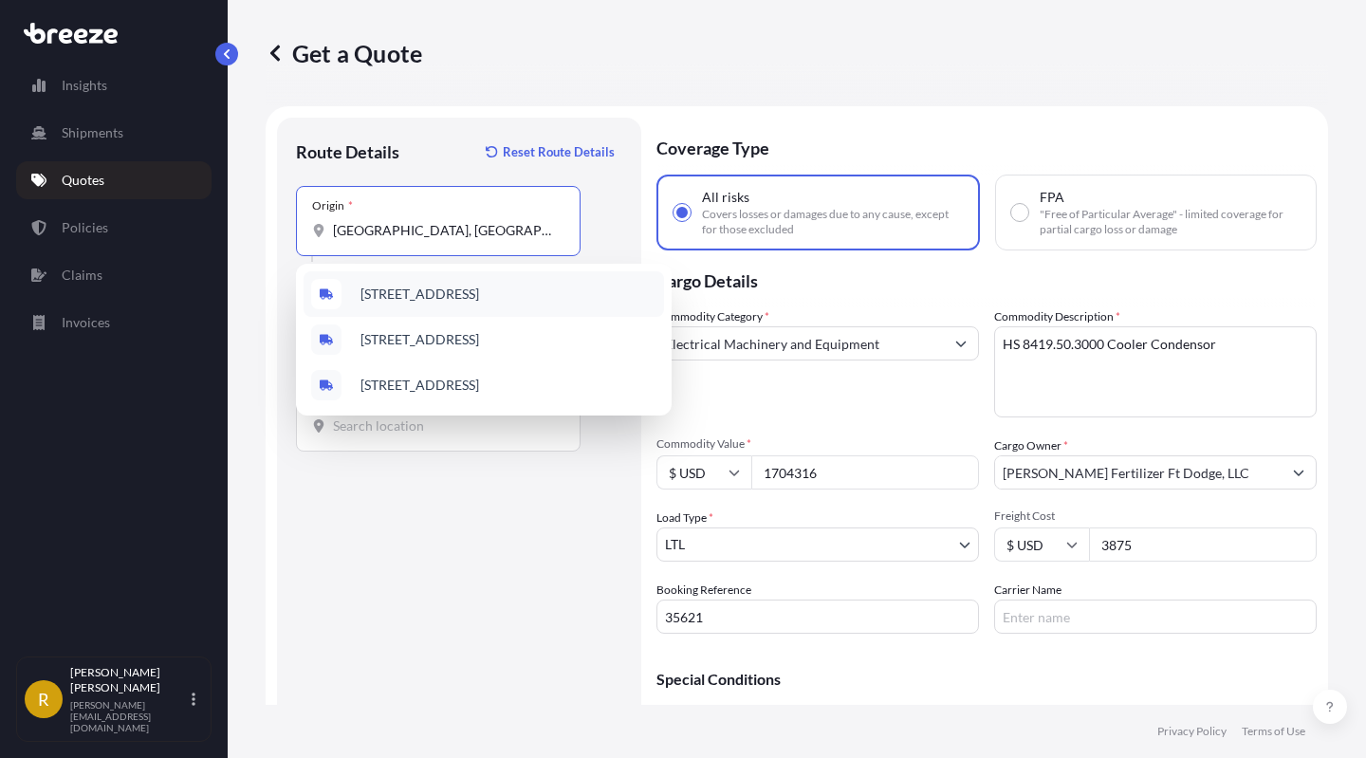
click at [431, 287] on span "[STREET_ADDRESS]" at bounding box center [420, 294] width 119 height 19
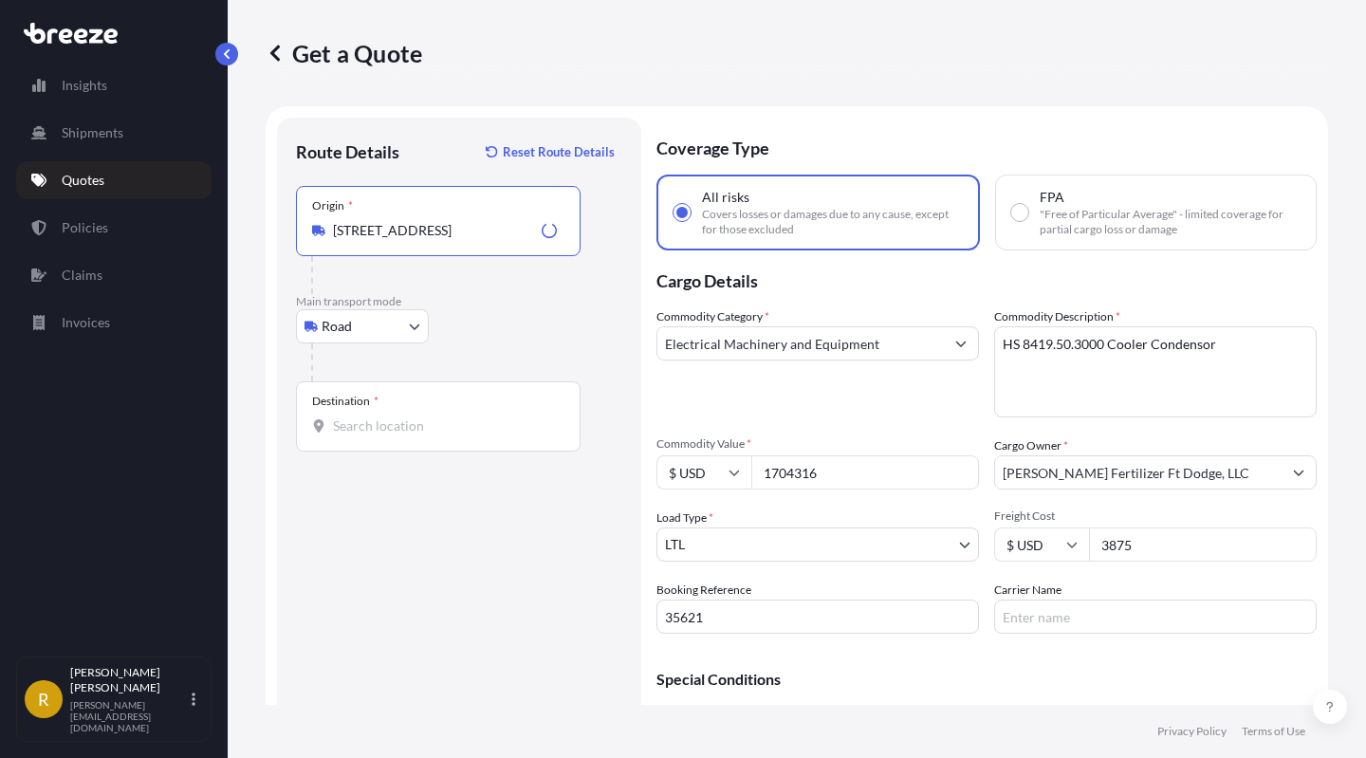
type input "[STREET_ADDRESS]"
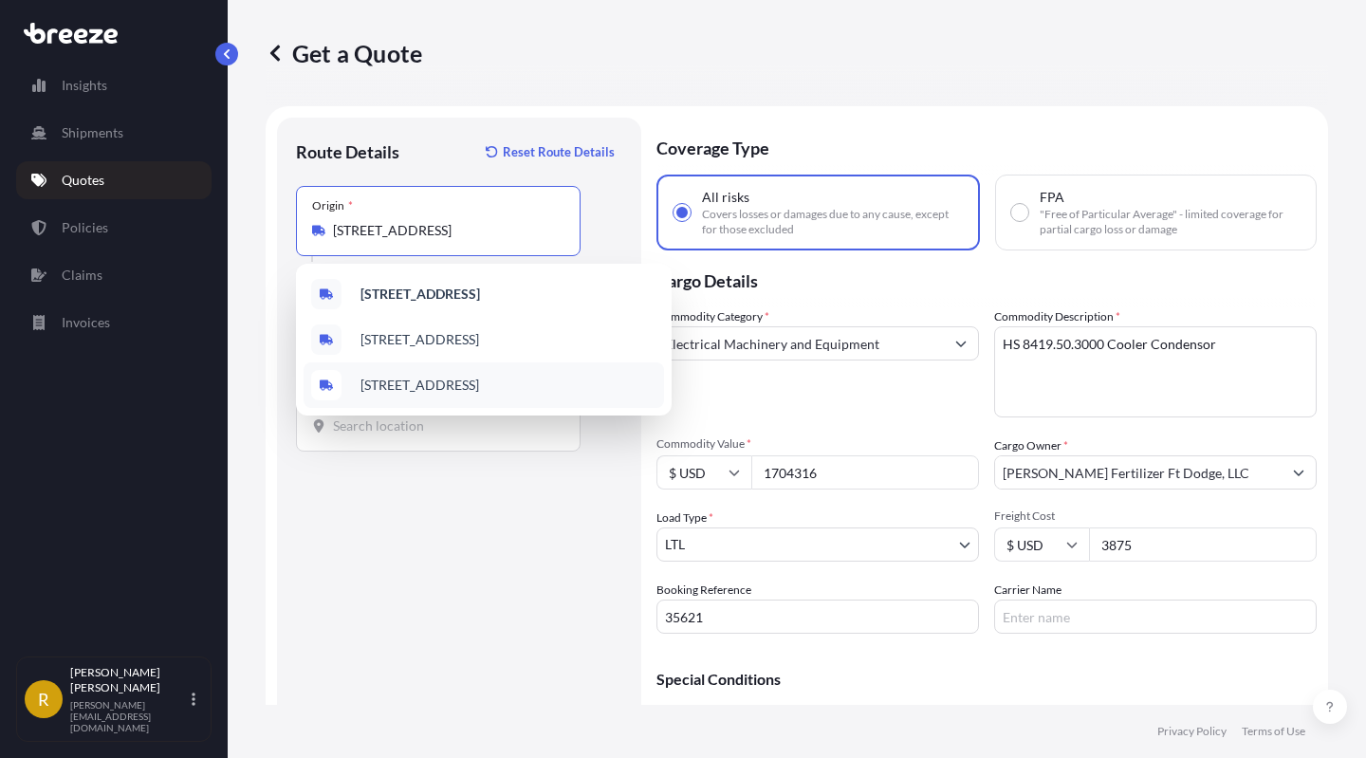
click at [434, 556] on div "Route Details Reset Route Details Place of loading Road Road Rail Origin * [GEO…" at bounding box center [459, 457] width 326 height 641
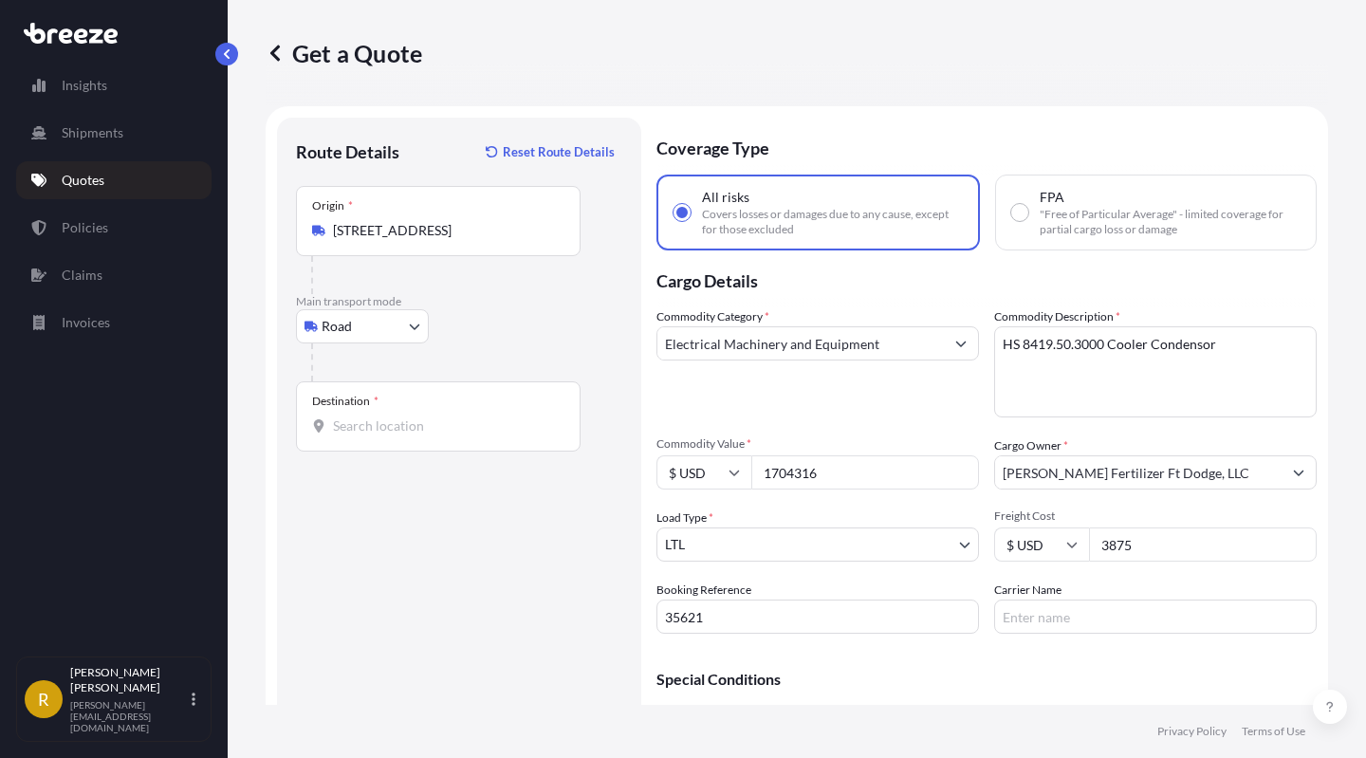
click at [386, 407] on div "Destination *" at bounding box center [438, 416] width 285 height 70
click at [386, 417] on input "Destination *" at bounding box center [445, 426] width 224 height 19
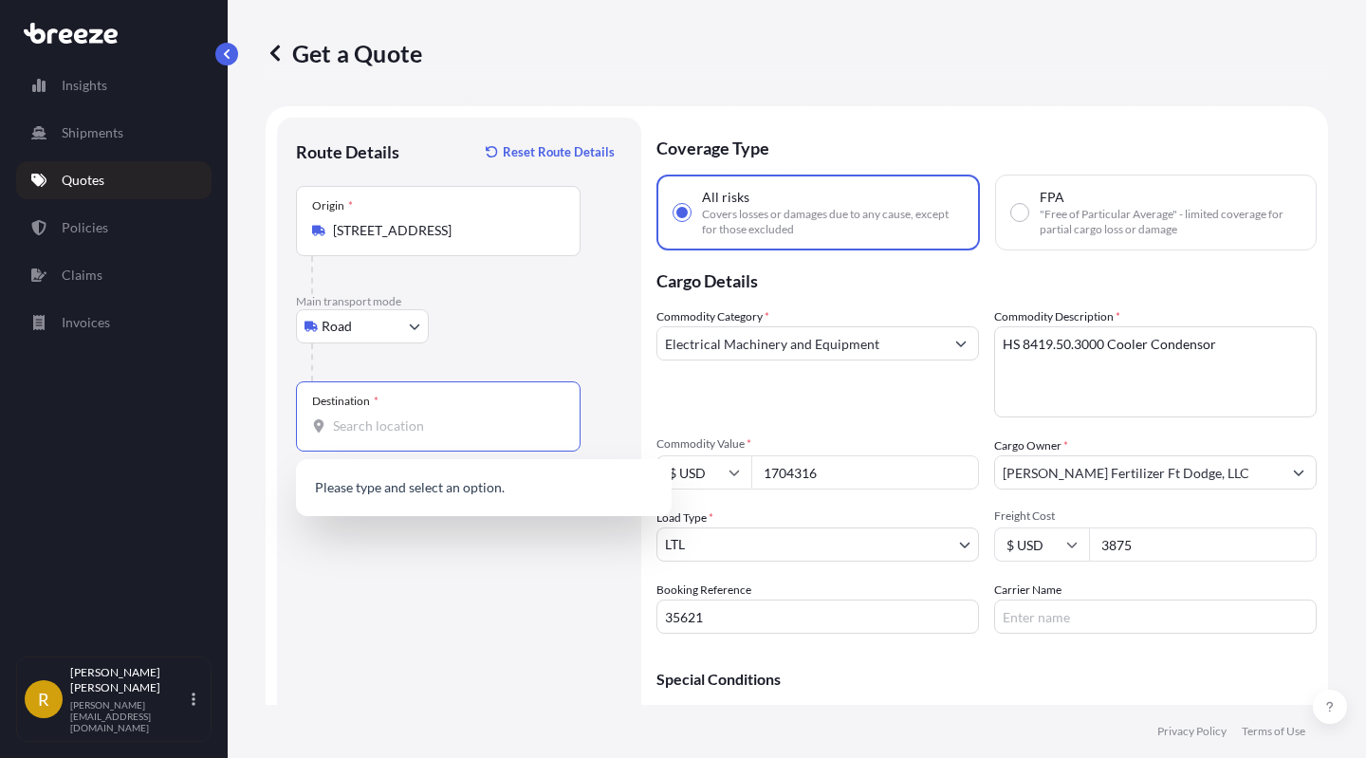
paste input "[STREET_ADDRESS]"
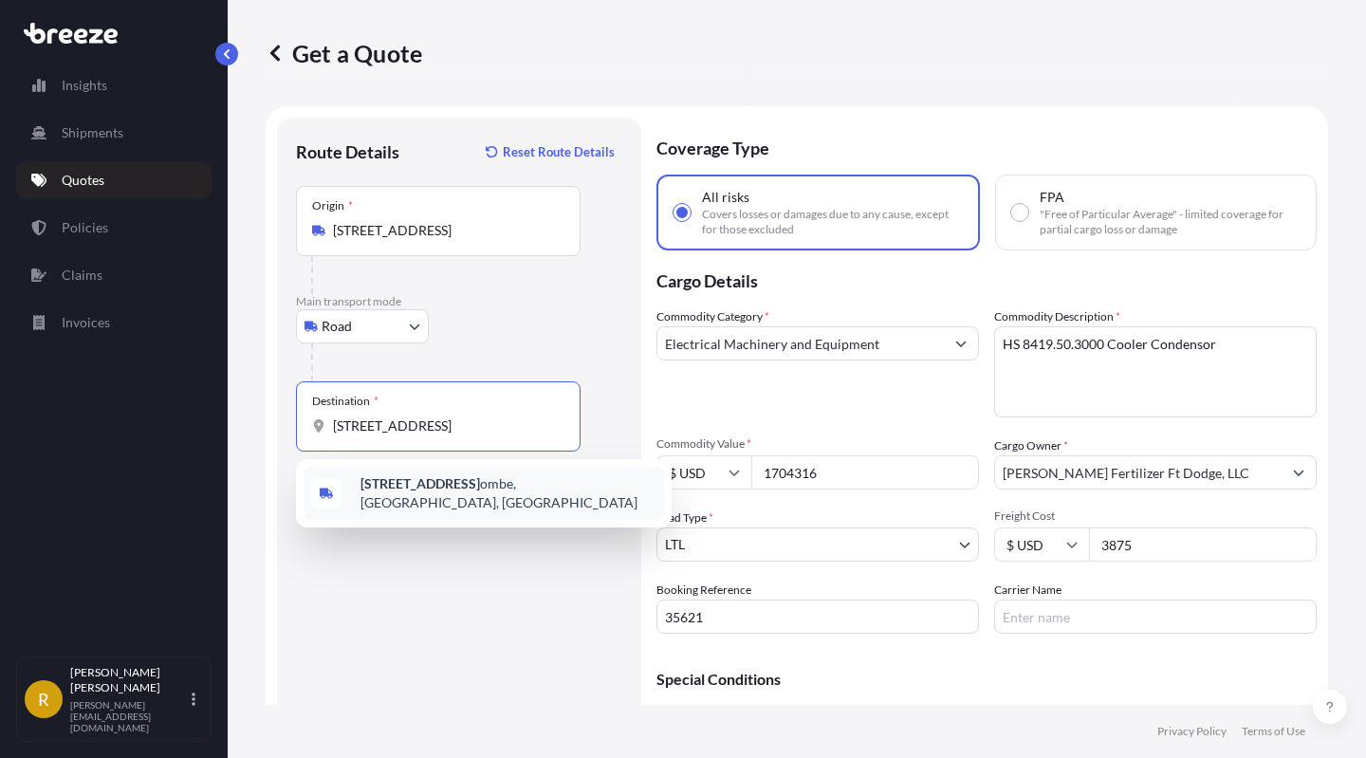
click at [454, 489] on b "[STREET_ADDRESS]" at bounding box center [421, 483] width 120 height 16
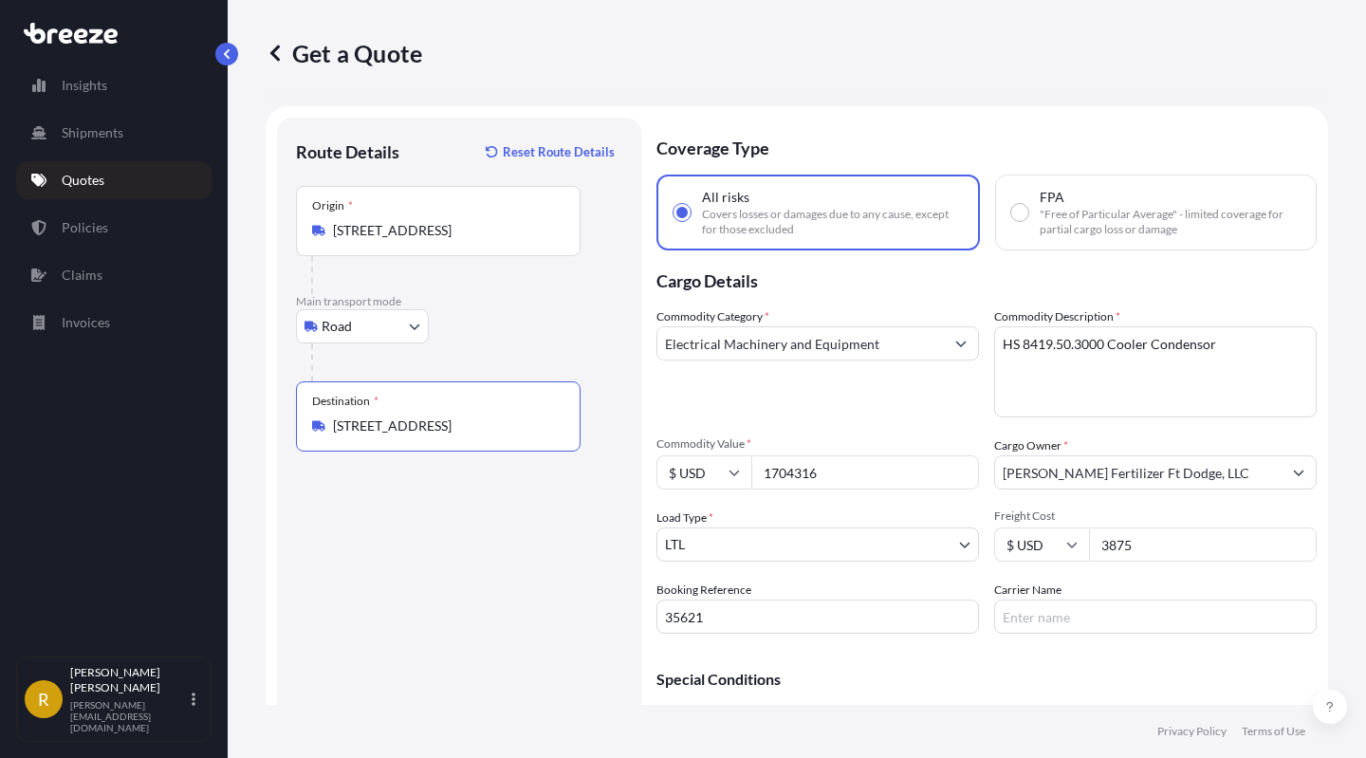
scroll to position [103, 0]
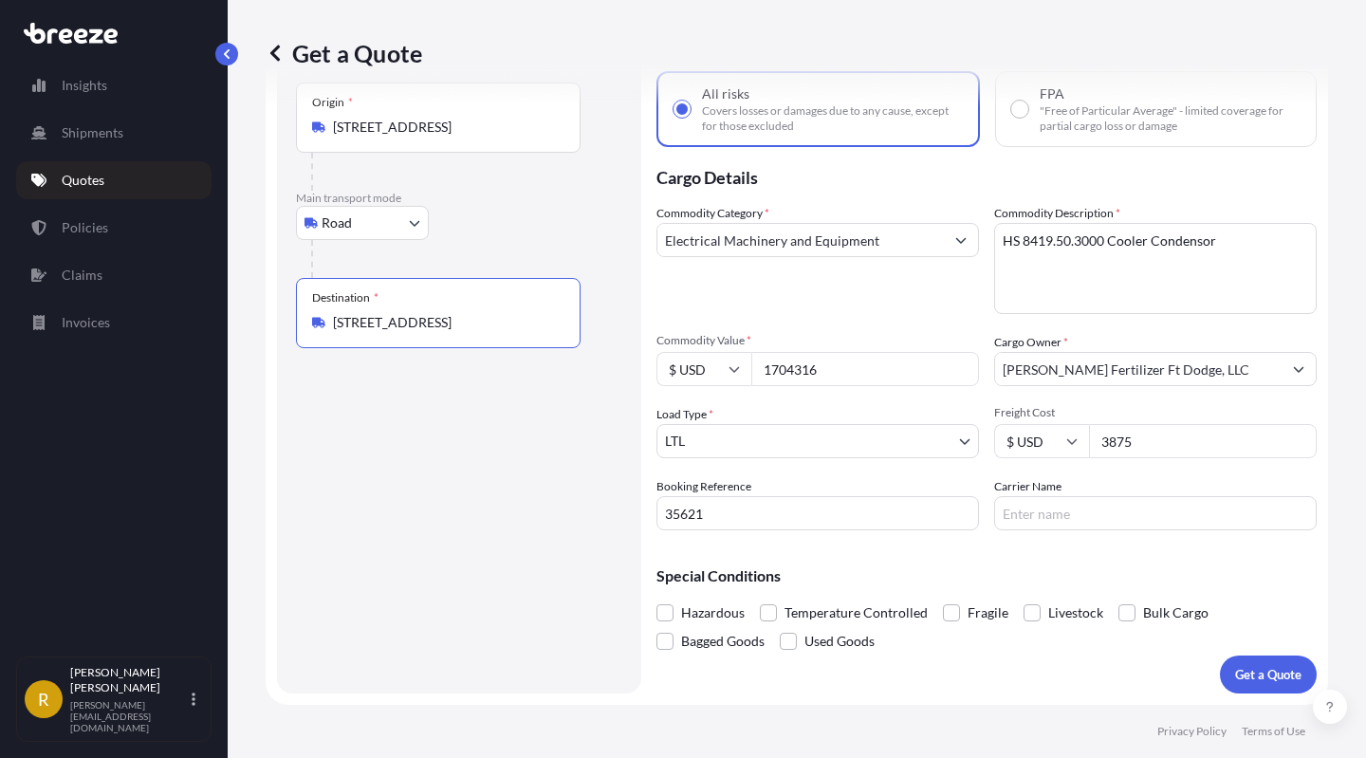
type input "[STREET_ADDRESS]"
click at [534, 190] on div at bounding box center [445, 172] width 269 height 38
click at [864, 437] on body "Insights Shipments Quotes Policies Claims Invoices R [PERSON_NAME] [PERSON_NAME…" at bounding box center [683, 450] width 1366 height 900
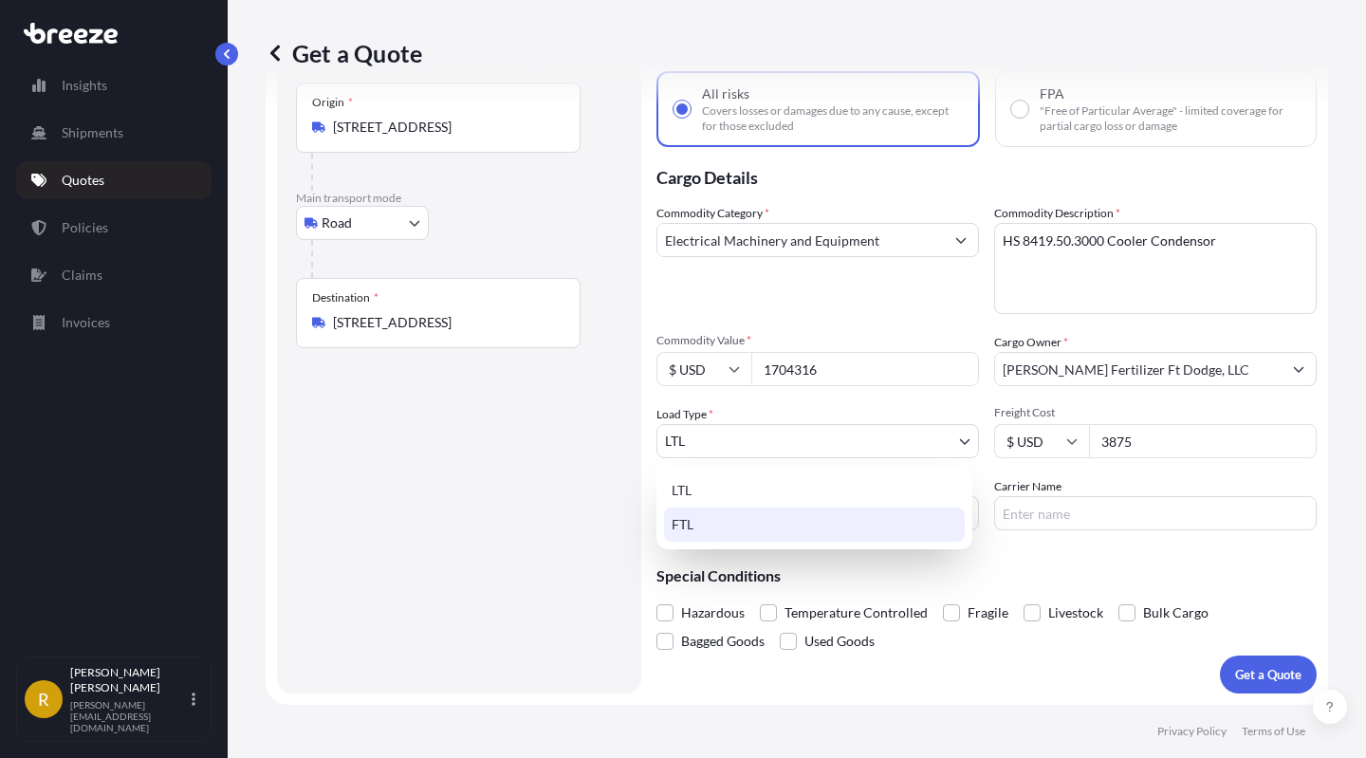
click at [737, 525] on div "FTL" at bounding box center [814, 525] width 301 height 34
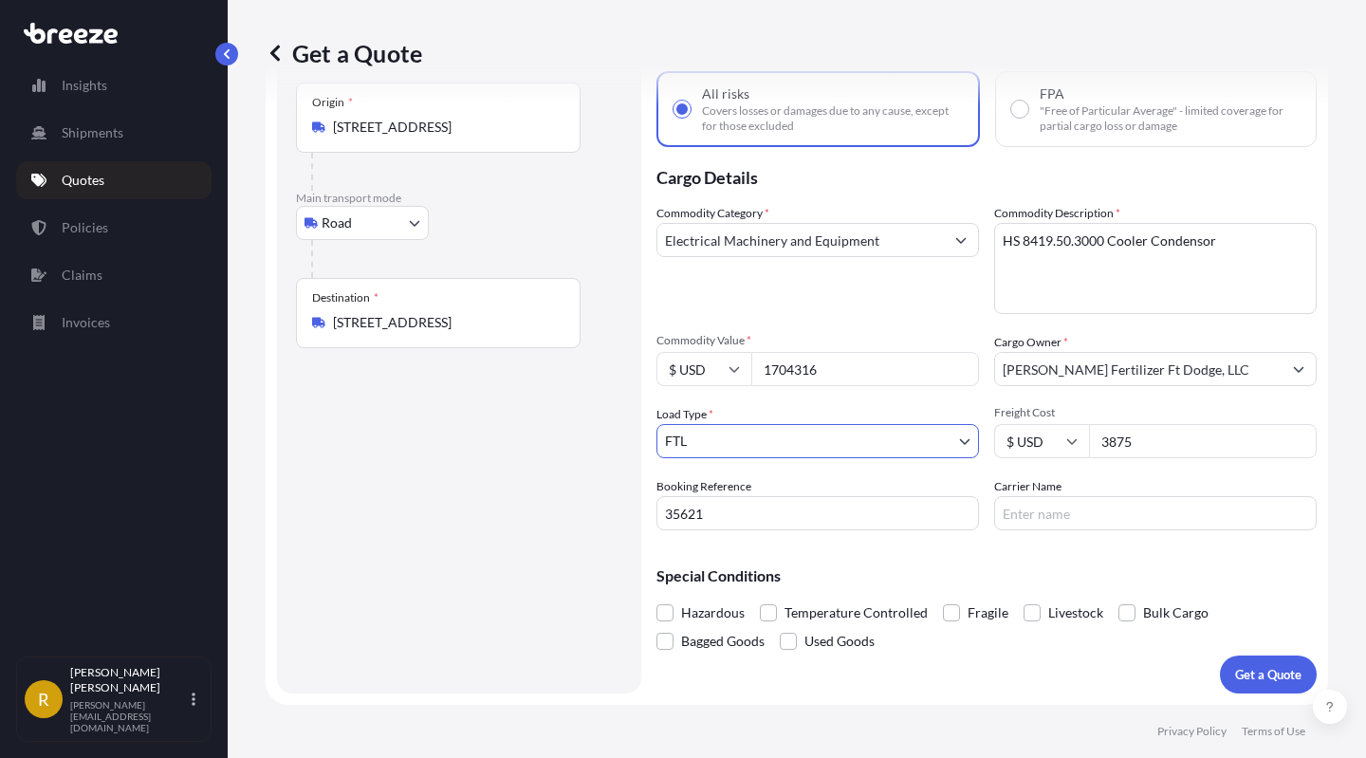
click at [562, 457] on div "Route Details Reset Route Details Place of loading Road Road Rail Origin * [STR…" at bounding box center [459, 353] width 326 height 641
click at [1111, 513] on input "Carrier Name" at bounding box center [1155, 513] width 323 height 34
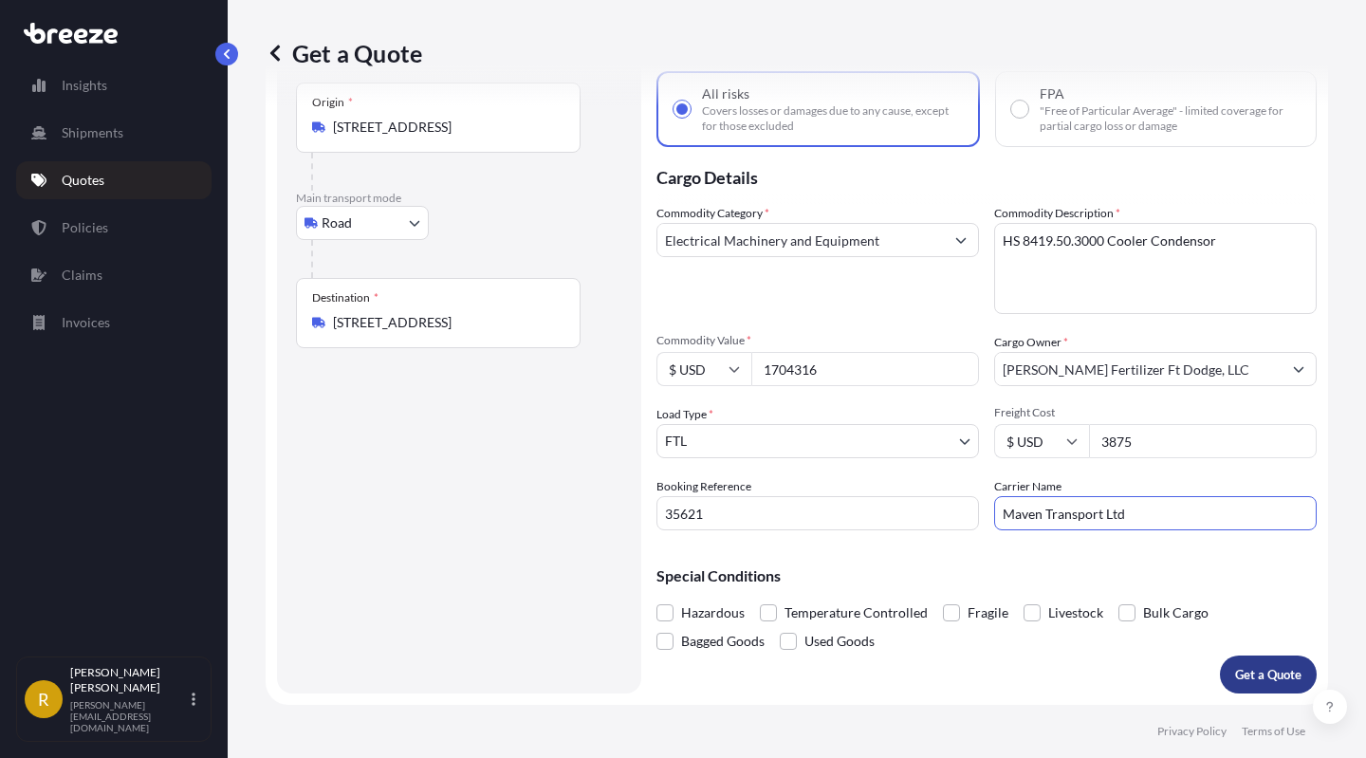
type input "Maven Transport Ltd"
click at [1257, 676] on p "Get a Quote" at bounding box center [1268, 674] width 66 height 19
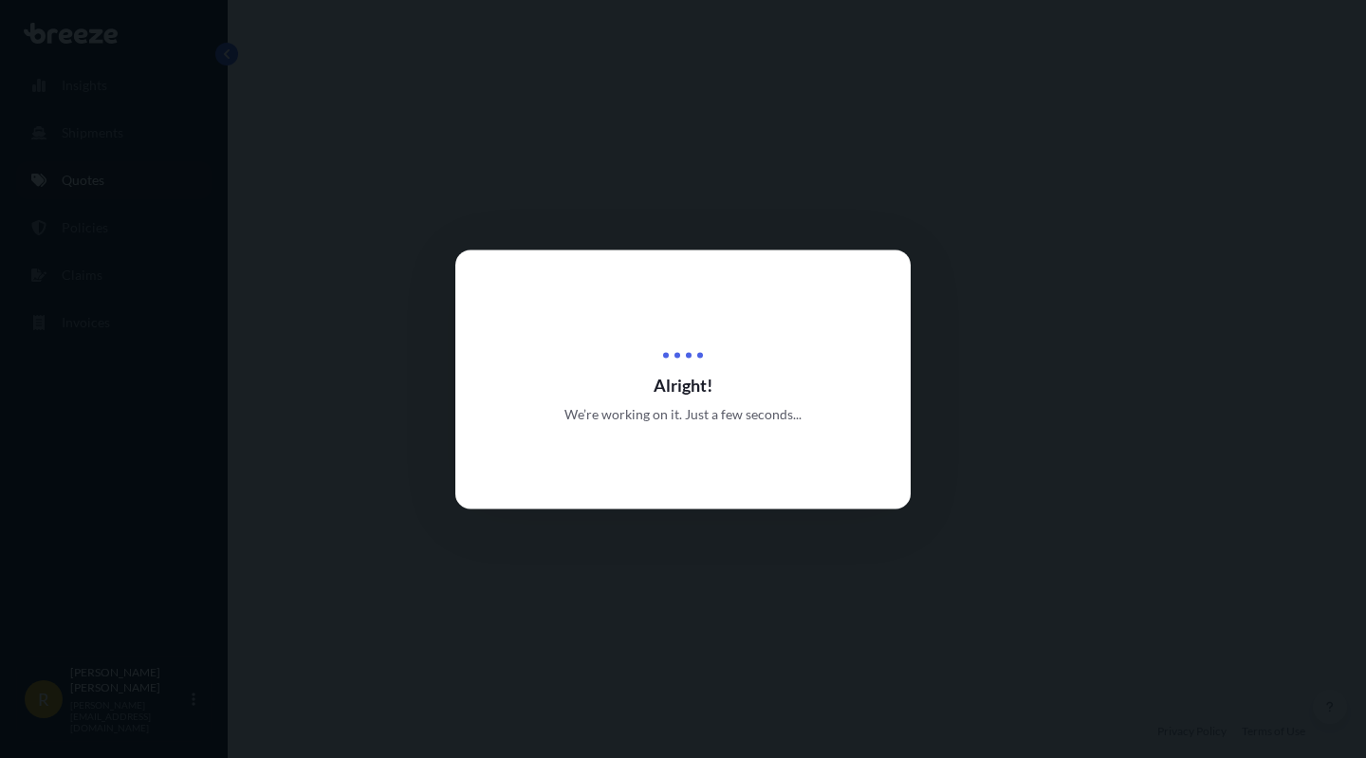
select select "Road"
select select "2"
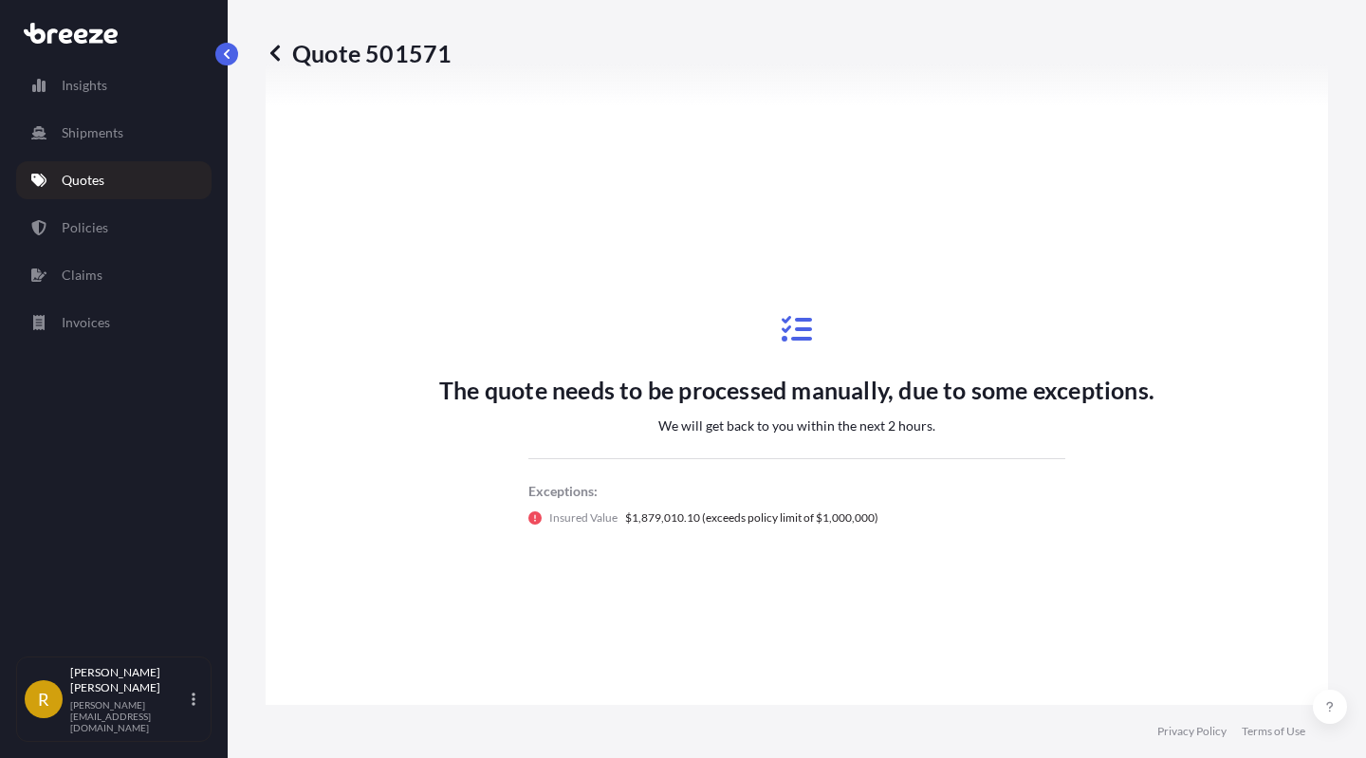
scroll to position [971, 0]
